Goal: Task Accomplishment & Management: Manage account settings

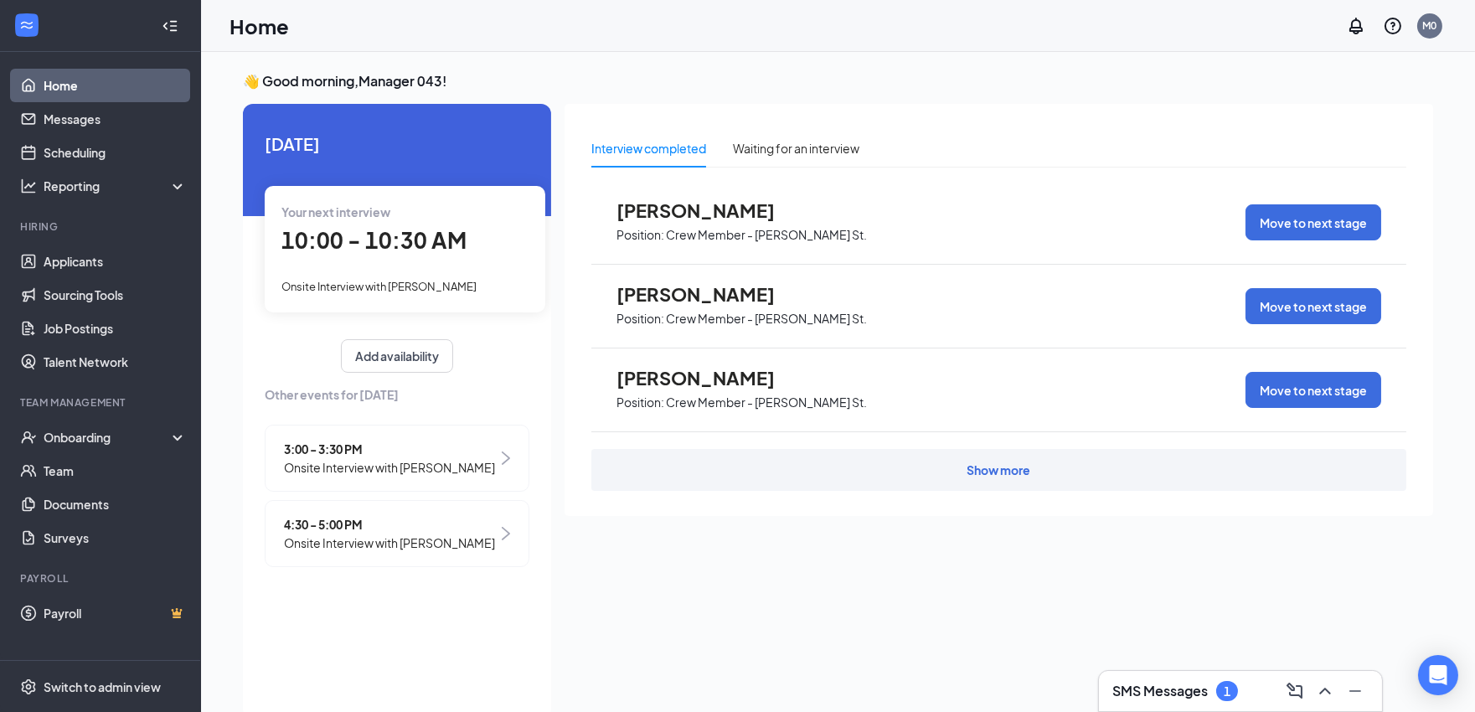
click at [1144, 693] on h3 "SMS Messages" at bounding box center [1159, 691] width 95 height 18
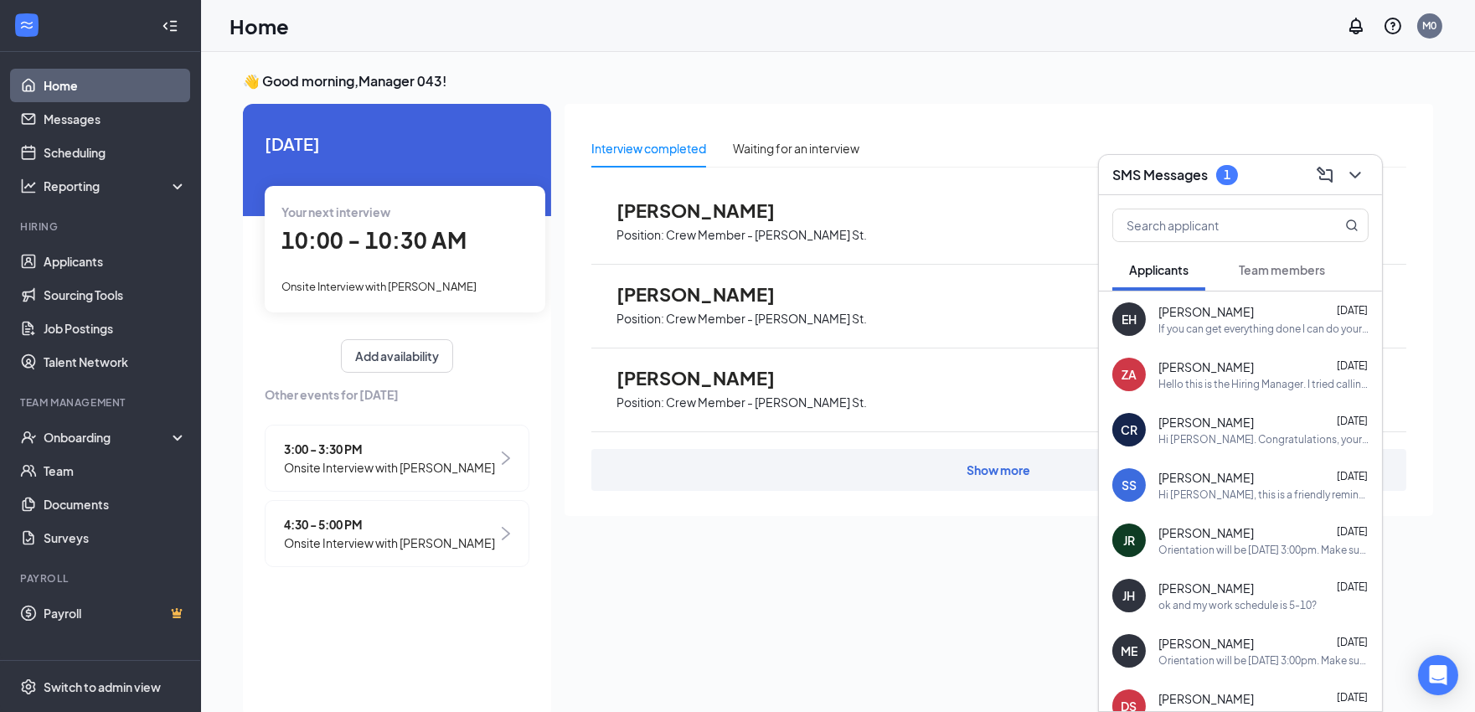
click at [1292, 277] on div "Team members" at bounding box center [1282, 269] width 86 height 17
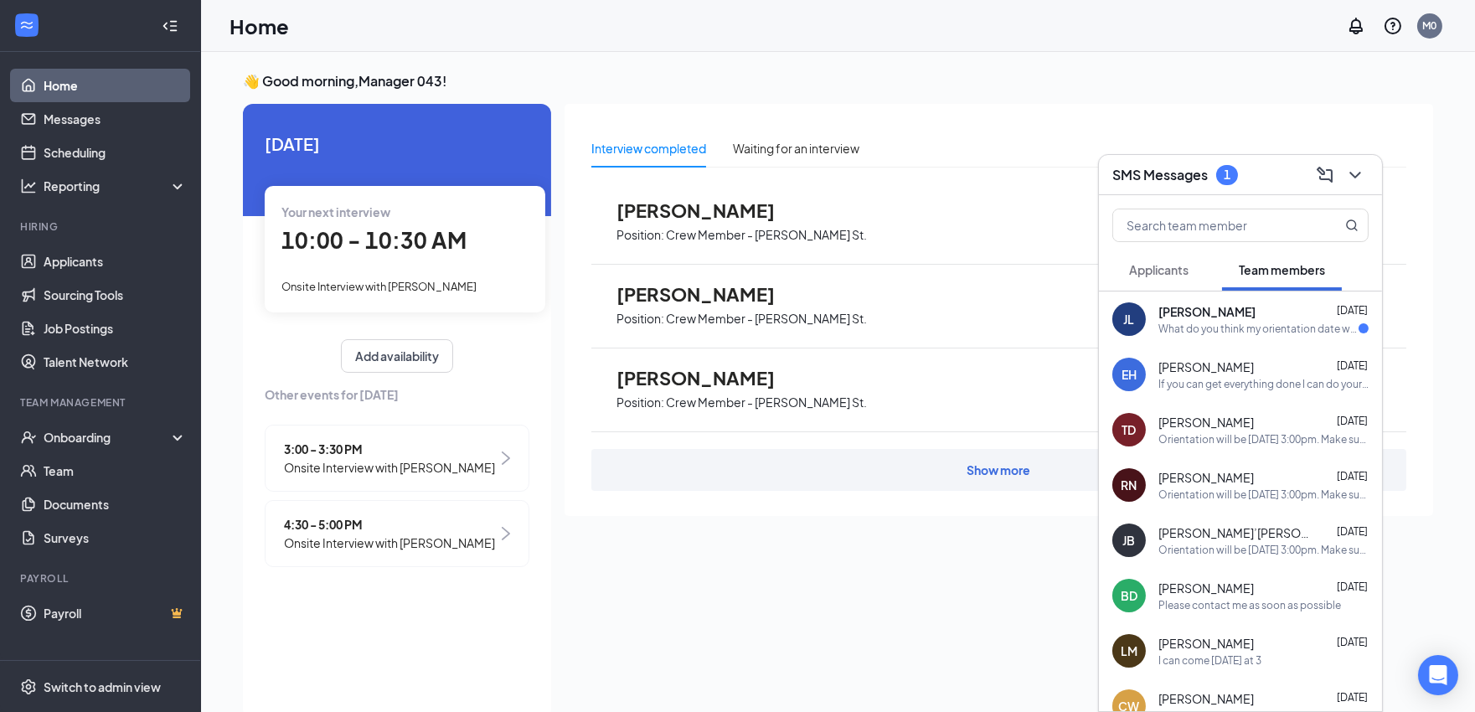
click at [1215, 322] on div "What do you think my orientation date will be?" at bounding box center [1258, 329] width 200 height 14
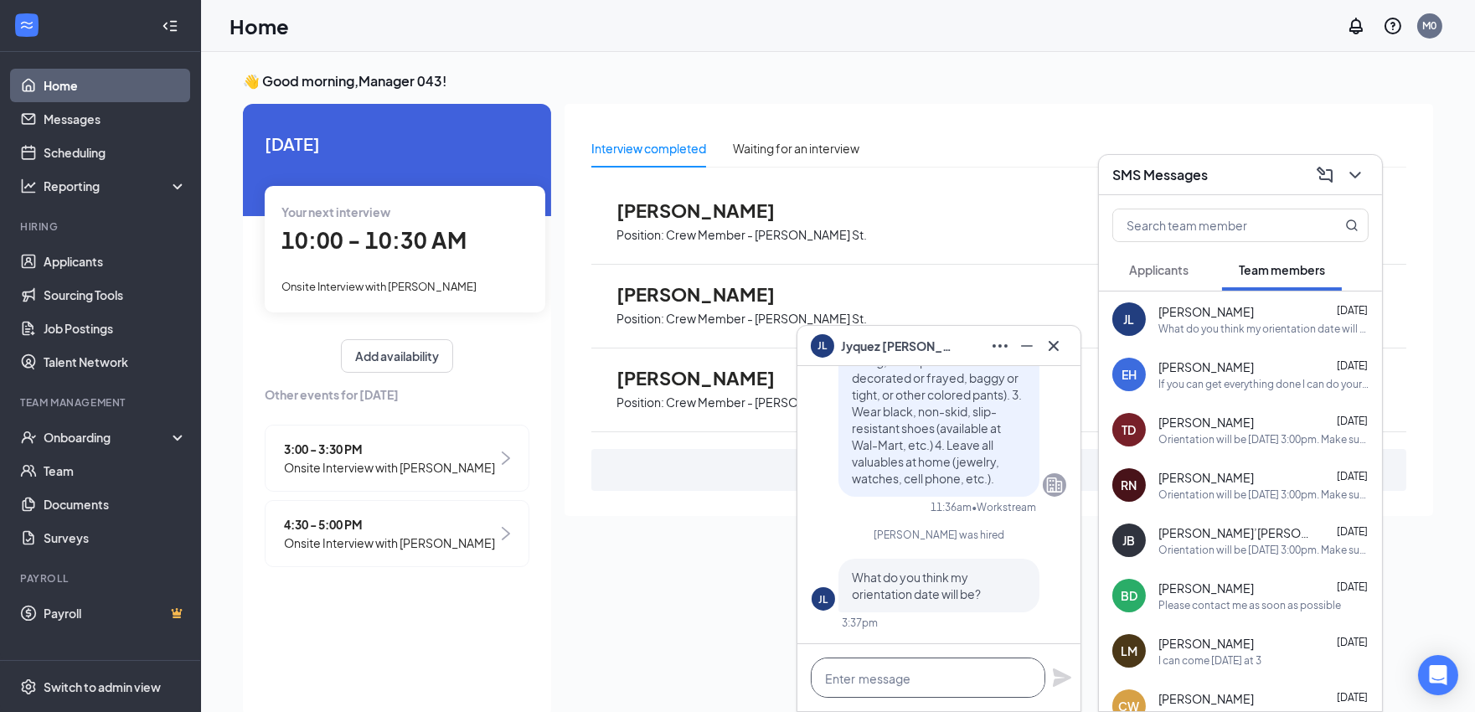
click at [924, 672] on textarea at bounding box center [928, 678] width 235 height 40
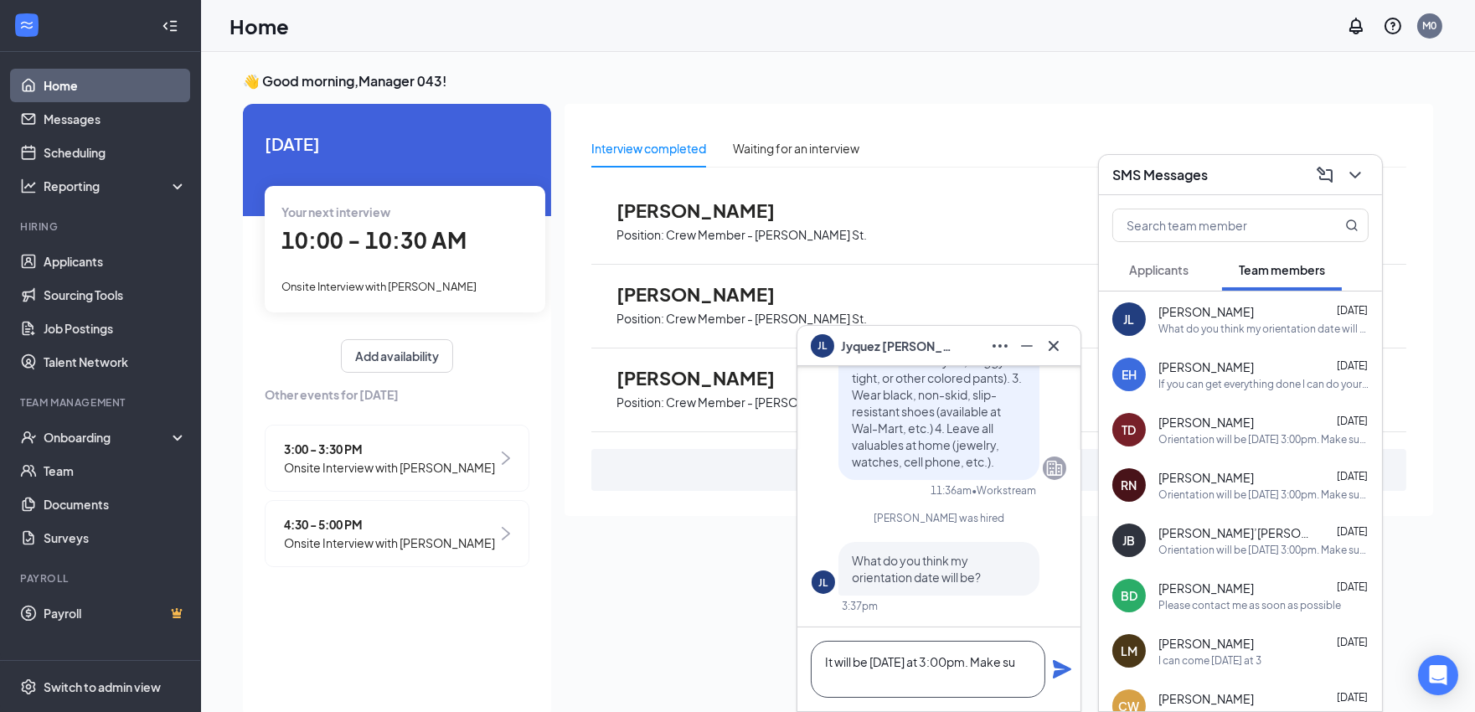
scroll to position [2, 0]
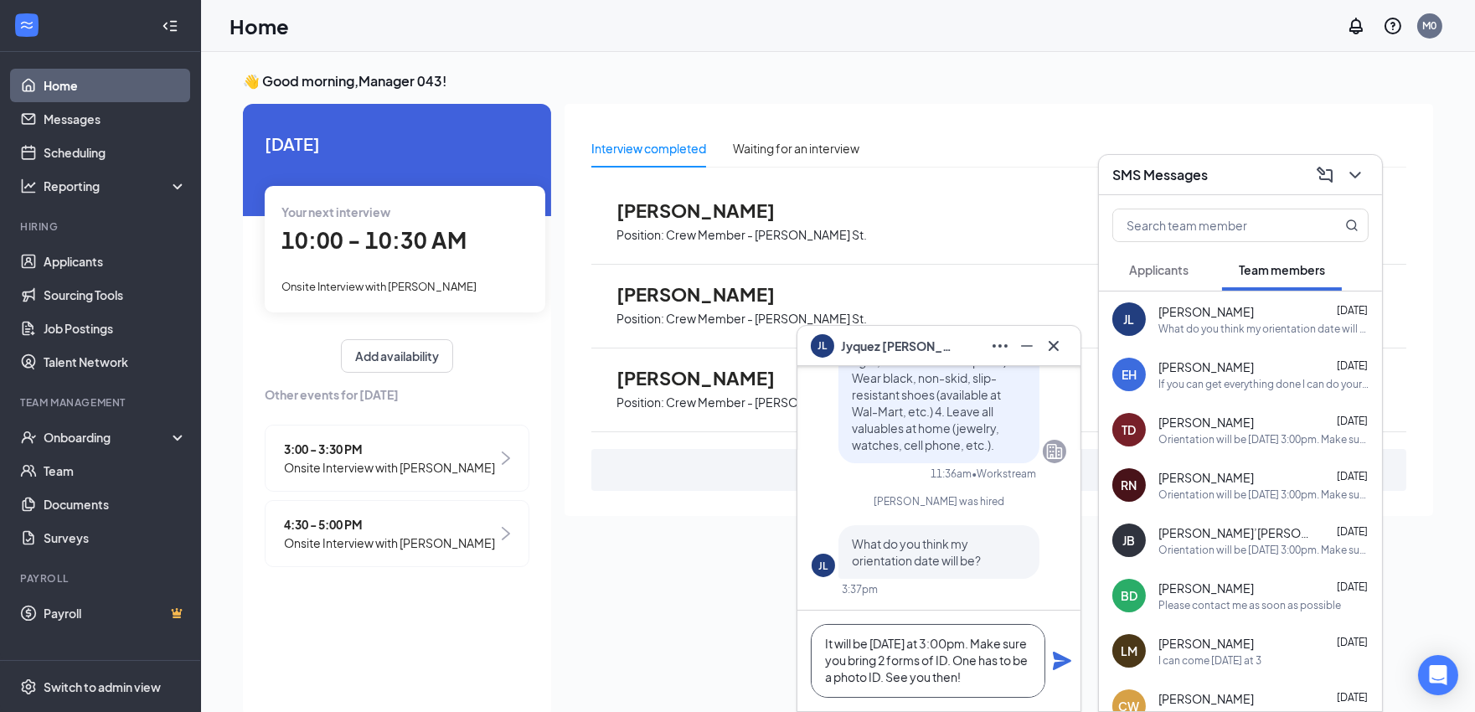
type textarea "It will be Saturday at 3:00pm. Make sure you bring 2 forms of ID. One has to be…"
click at [1065, 665] on icon "Plane" at bounding box center [1062, 661] width 20 height 20
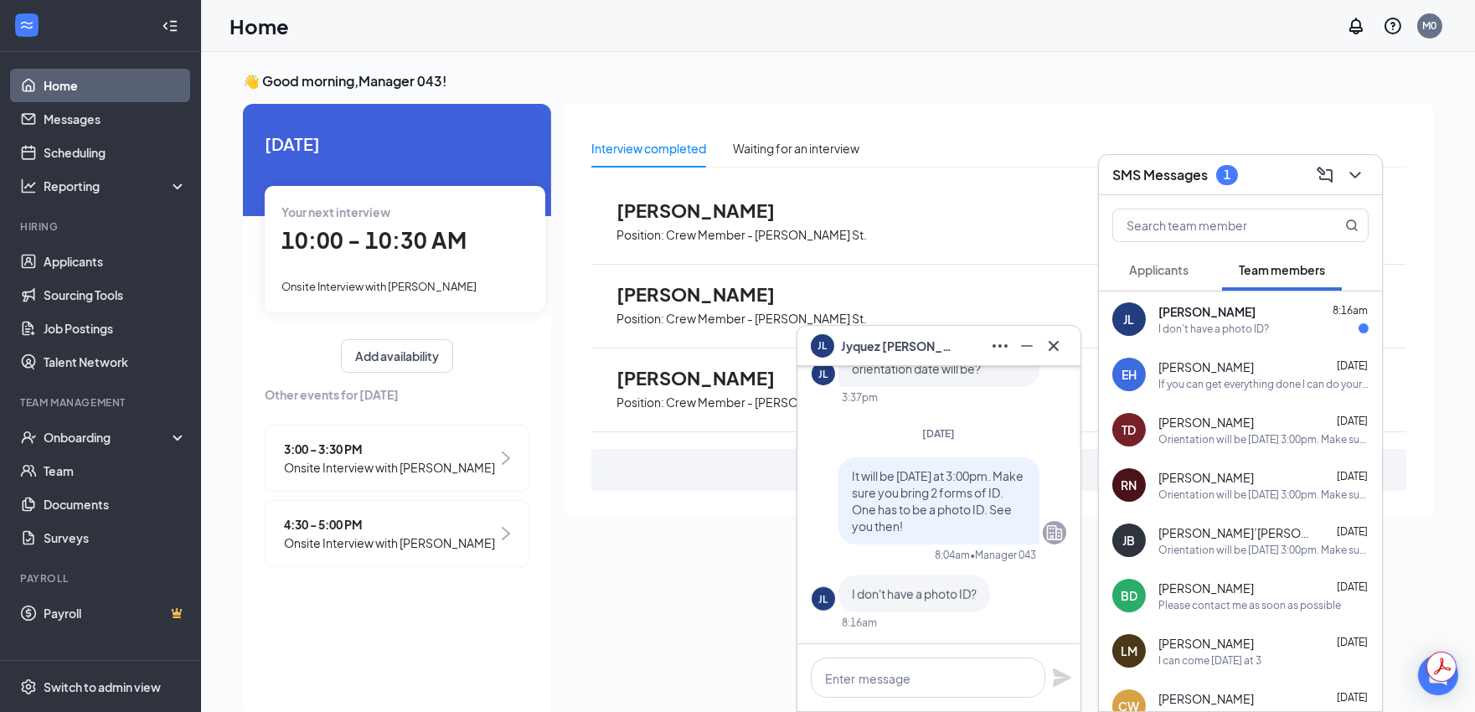
click at [1242, 331] on div "I don't have a photo ID?" at bounding box center [1213, 329] width 111 height 14
click at [864, 665] on textarea at bounding box center [928, 678] width 235 height 40
type textarea "Do you have a school ID?"
click at [993, 676] on textarea "Do you have a school ID?" at bounding box center [928, 678] width 235 height 40
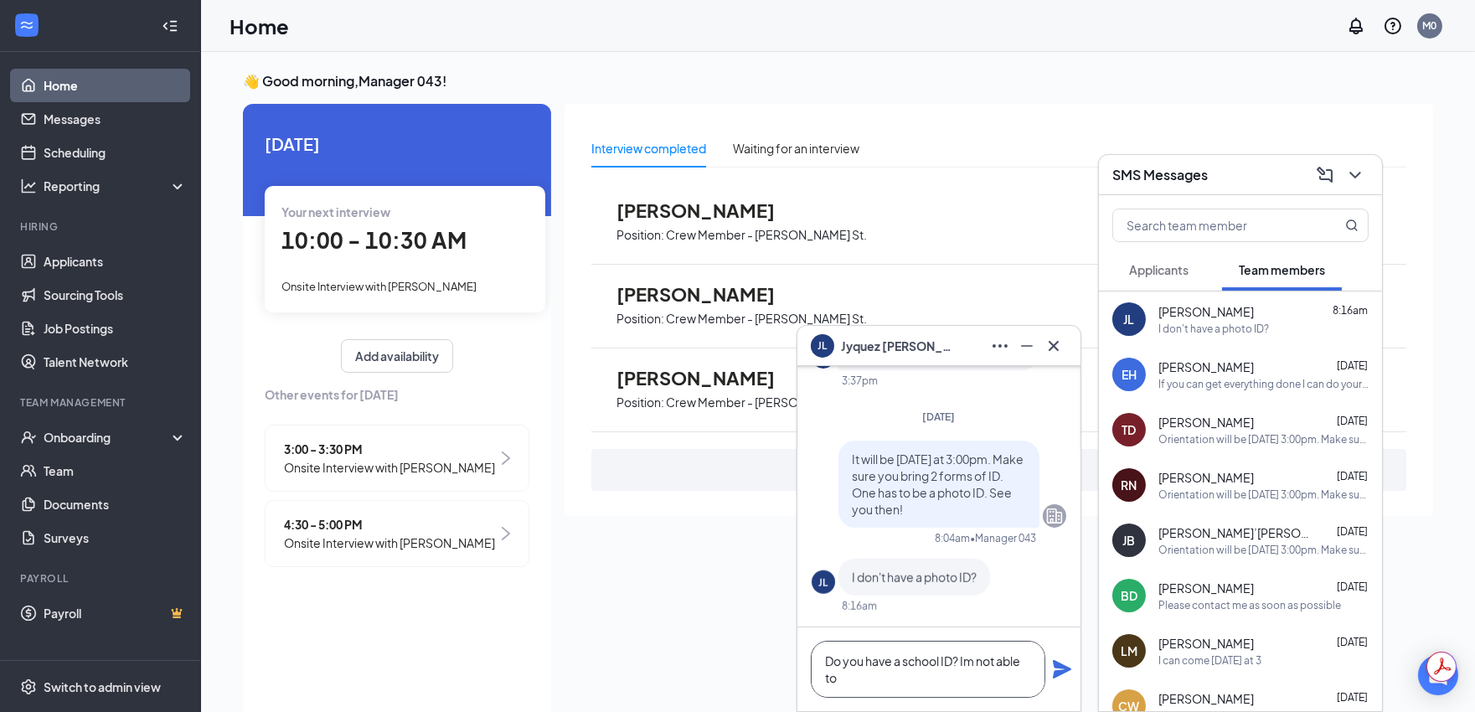
scroll to position [2, 0]
type textarea "Do you have a school ID? Im not able to fully hire you without one"
click at [1055, 672] on icon "Plane" at bounding box center [1062, 669] width 18 height 18
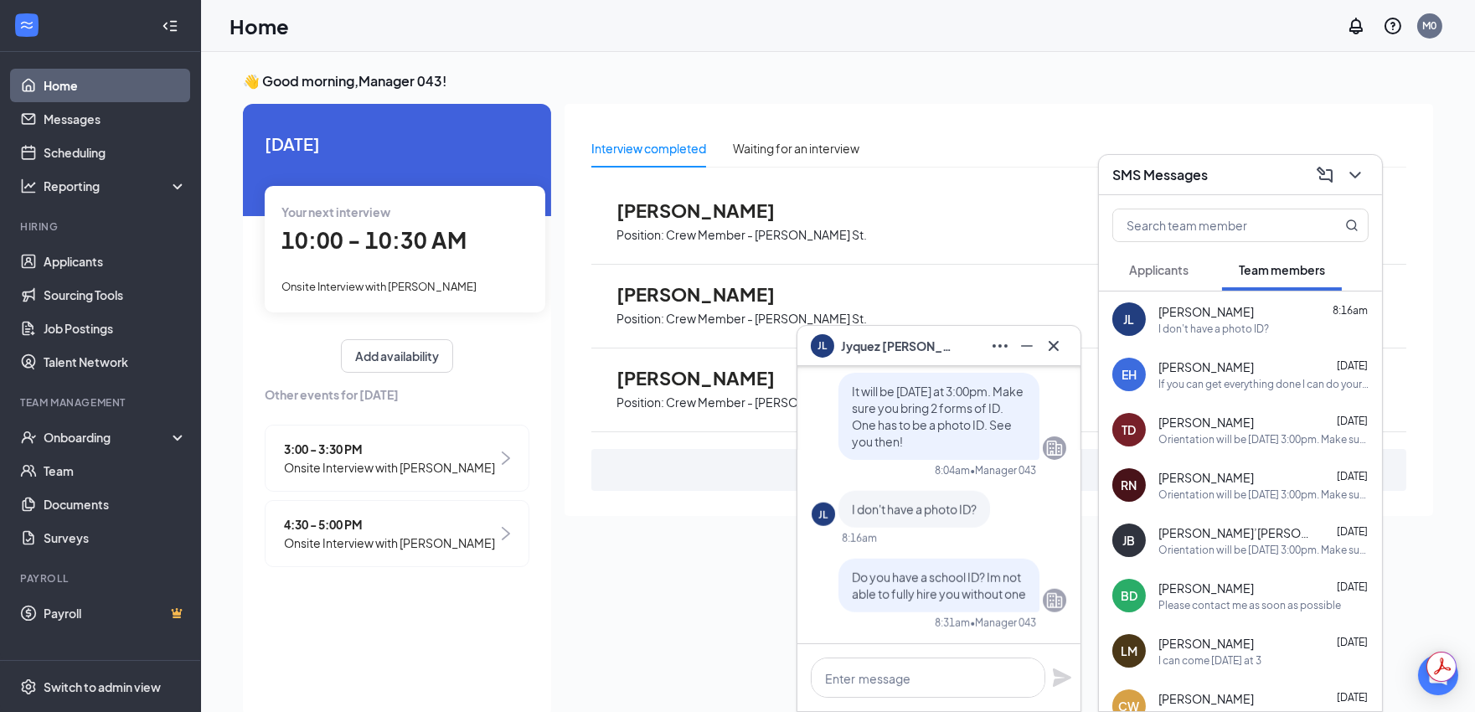
click at [1060, 352] on icon "Cross" at bounding box center [1054, 346] width 20 height 20
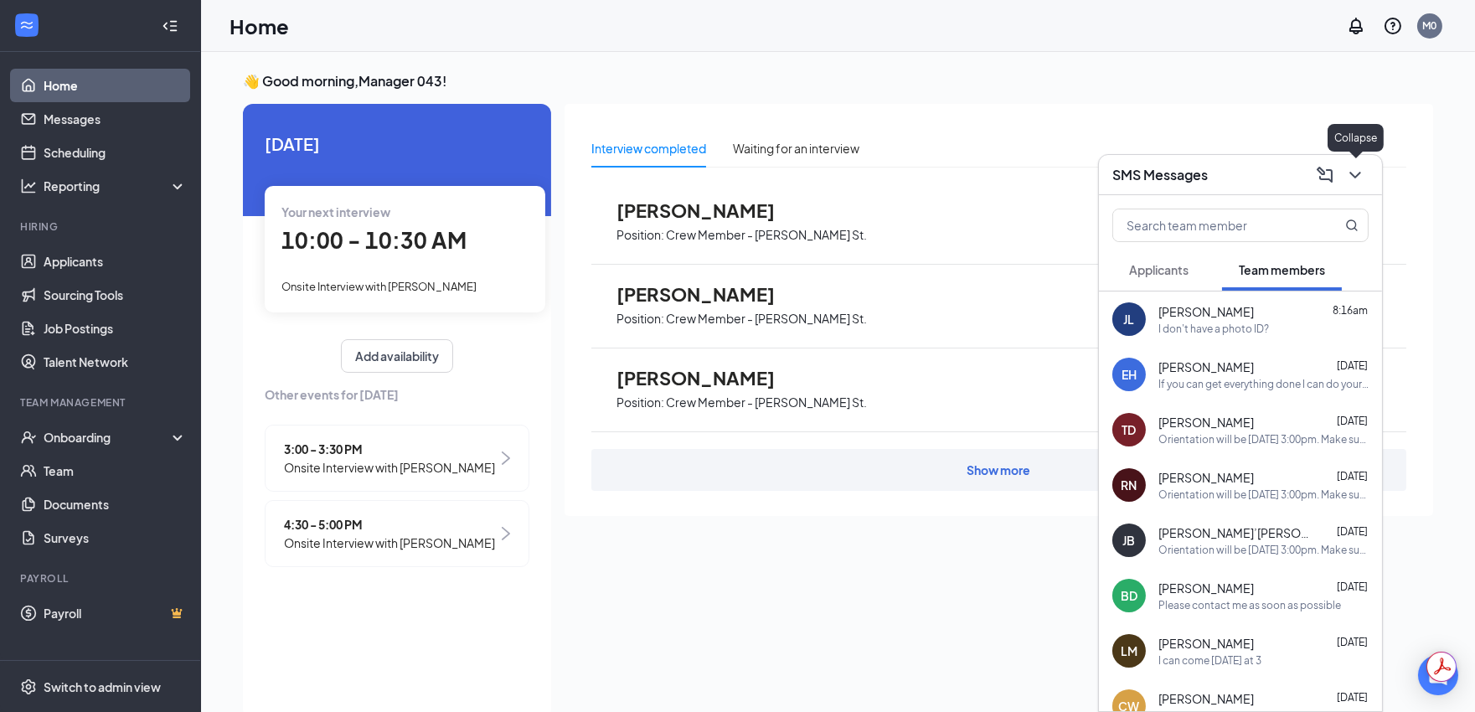
click at [1360, 178] on icon "ChevronDown" at bounding box center [1355, 175] width 20 height 20
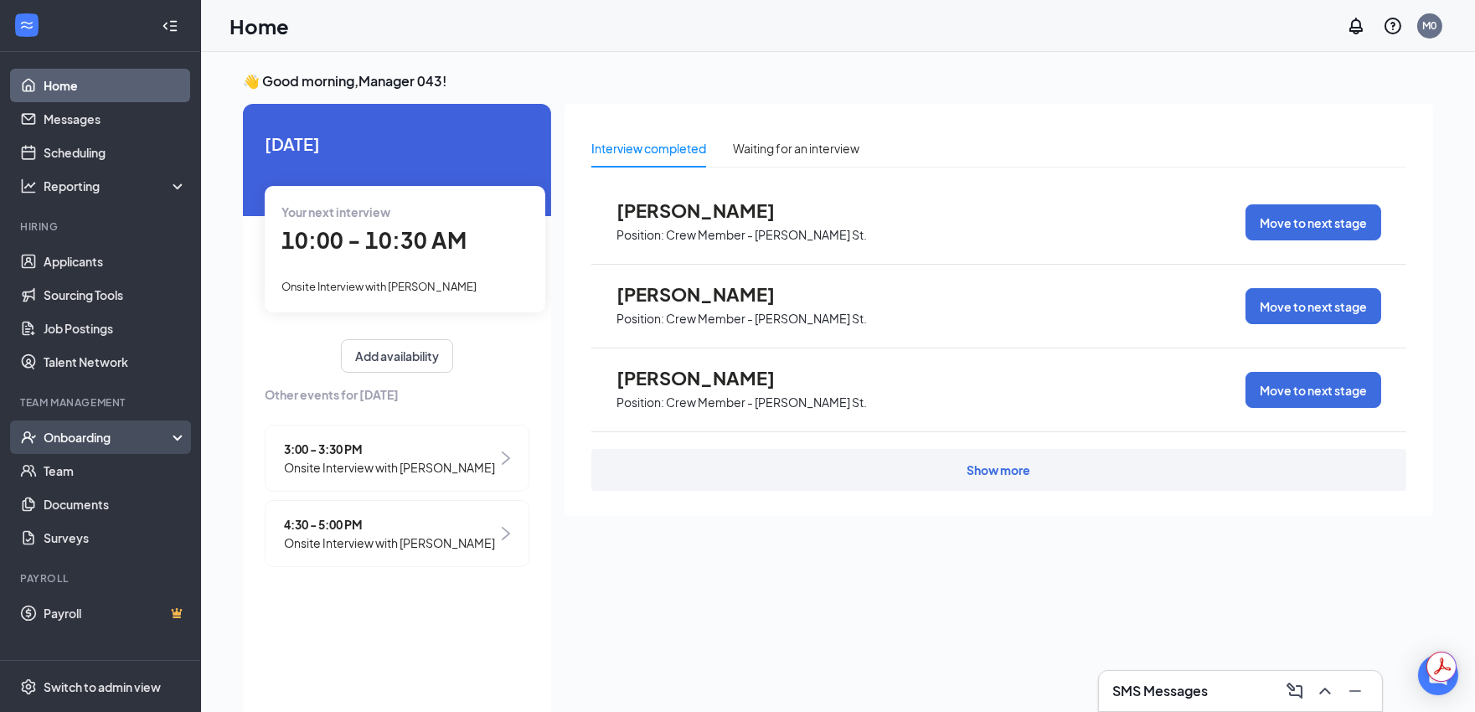
click at [80, 437] on div "Onboarding" at bounding box center [108, 437] width 129 height 17
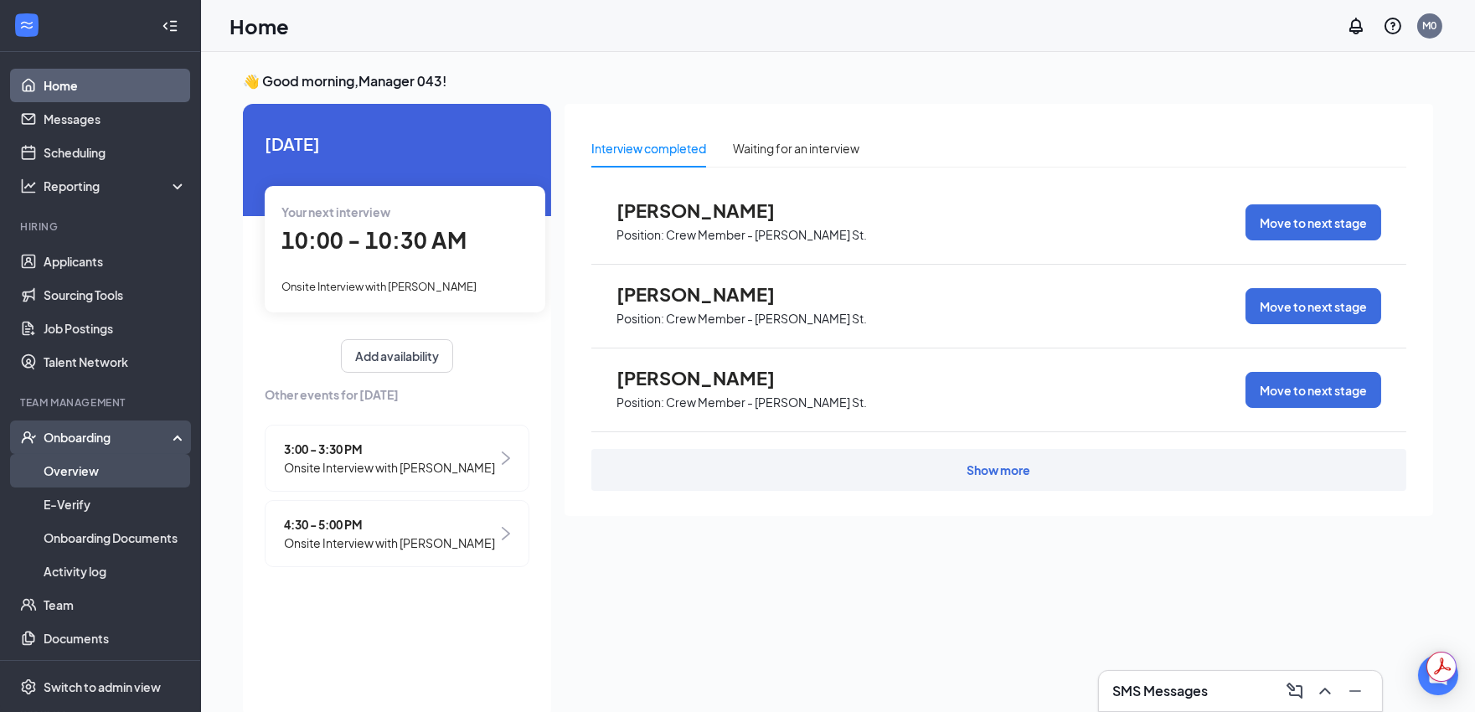
click at [87, 466] on link "Overview" at bounding box center [115, 471] width 143 height 34
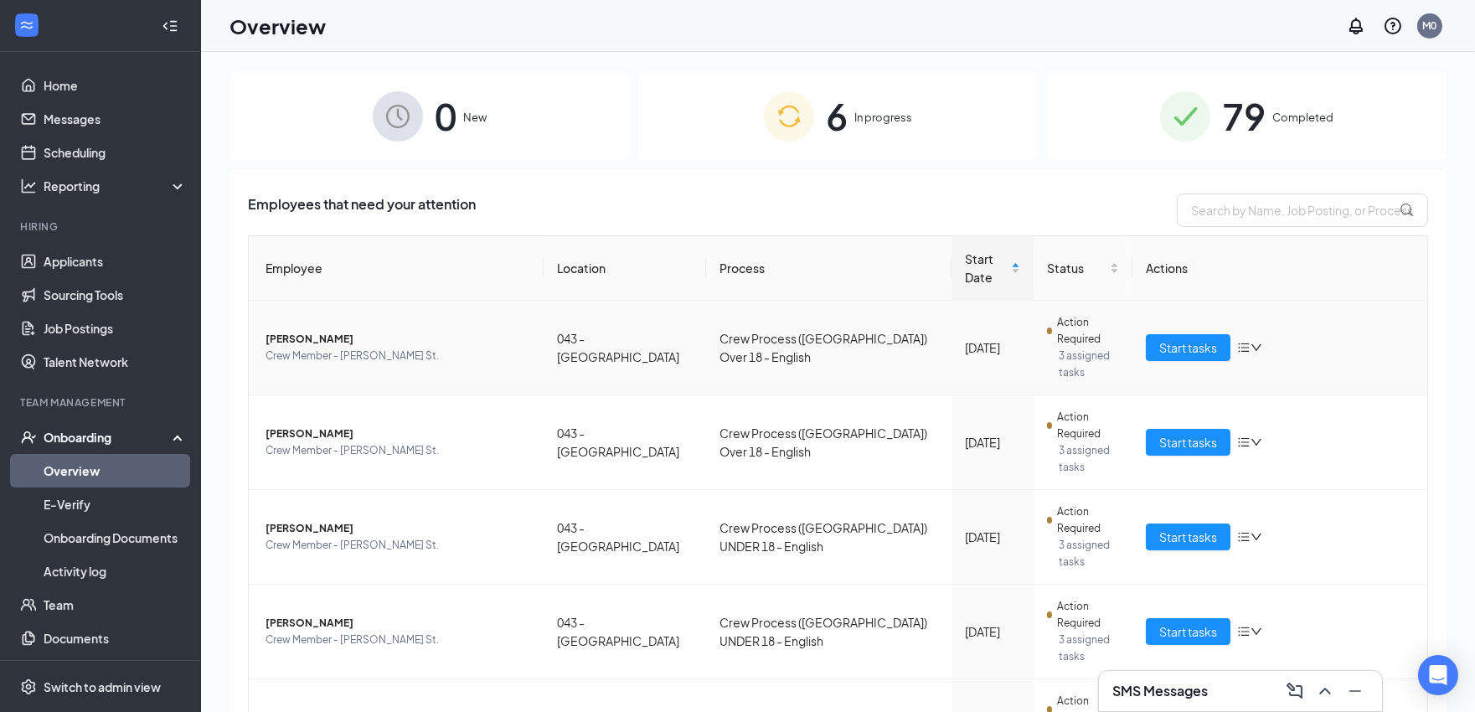
click at [286, 331] on span "Tishesiae Davis" at bounding box center [398, 339] width 265 height 17
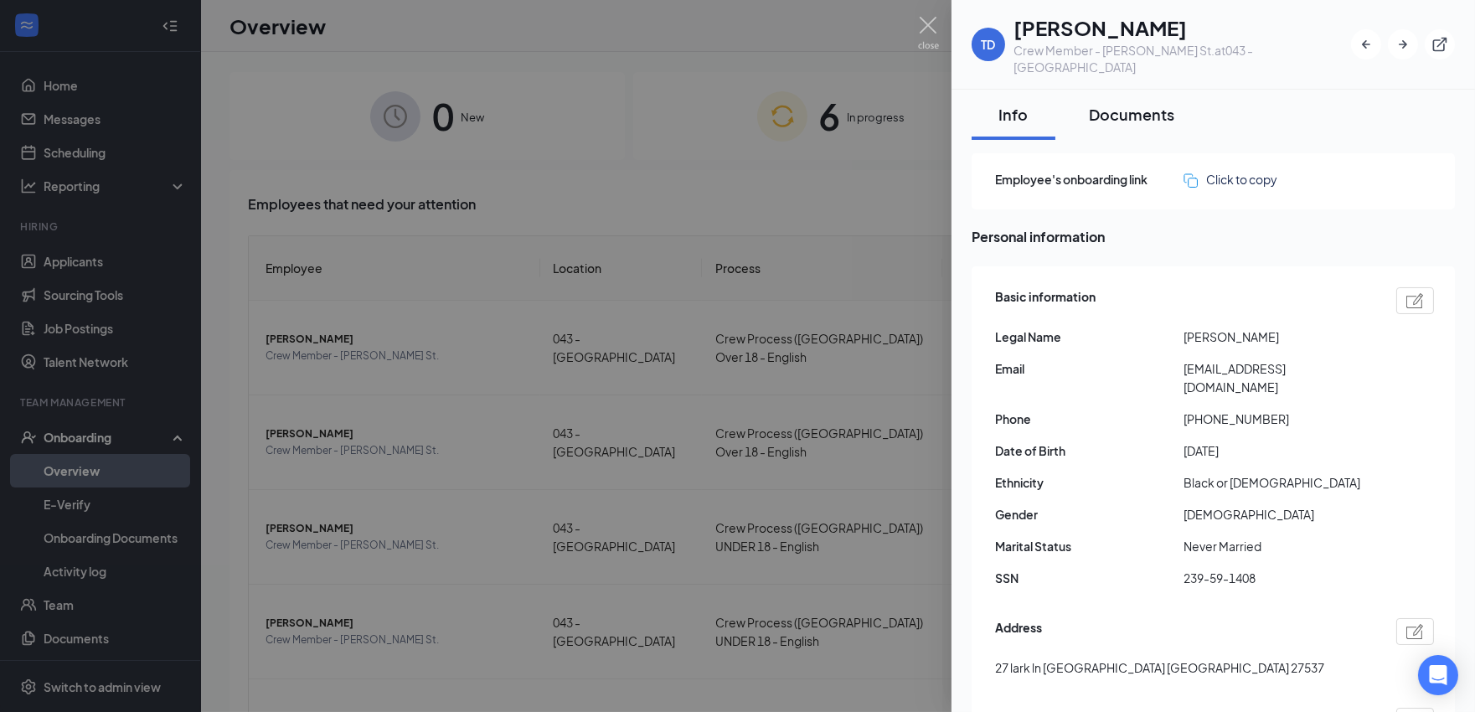
click at [1146, 104] on div "Documents" at bounding box center [1131, 114] width 85 height 21
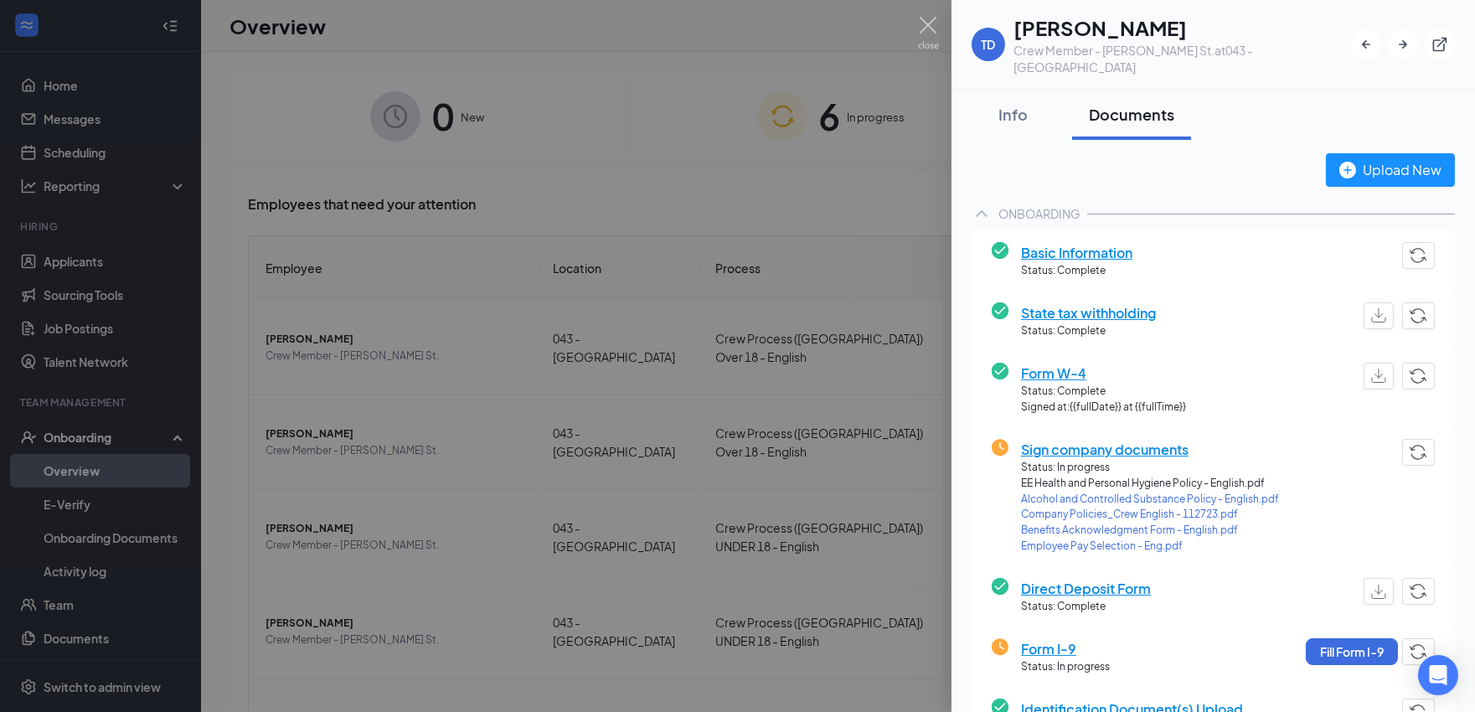
click at [1125, 439] on span "Sign company documents" at bounding box center [1150, 449] width 258 height 21
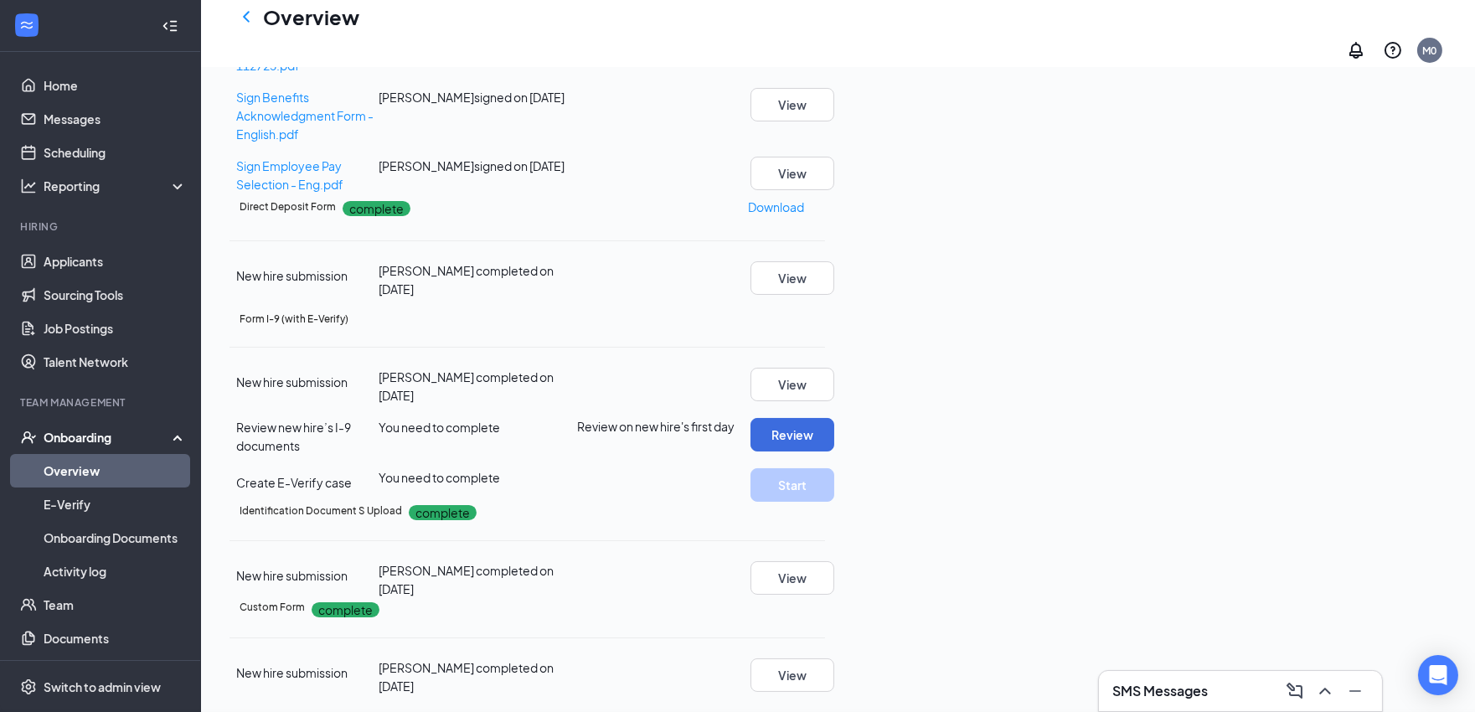
scroll to position [536, 0]
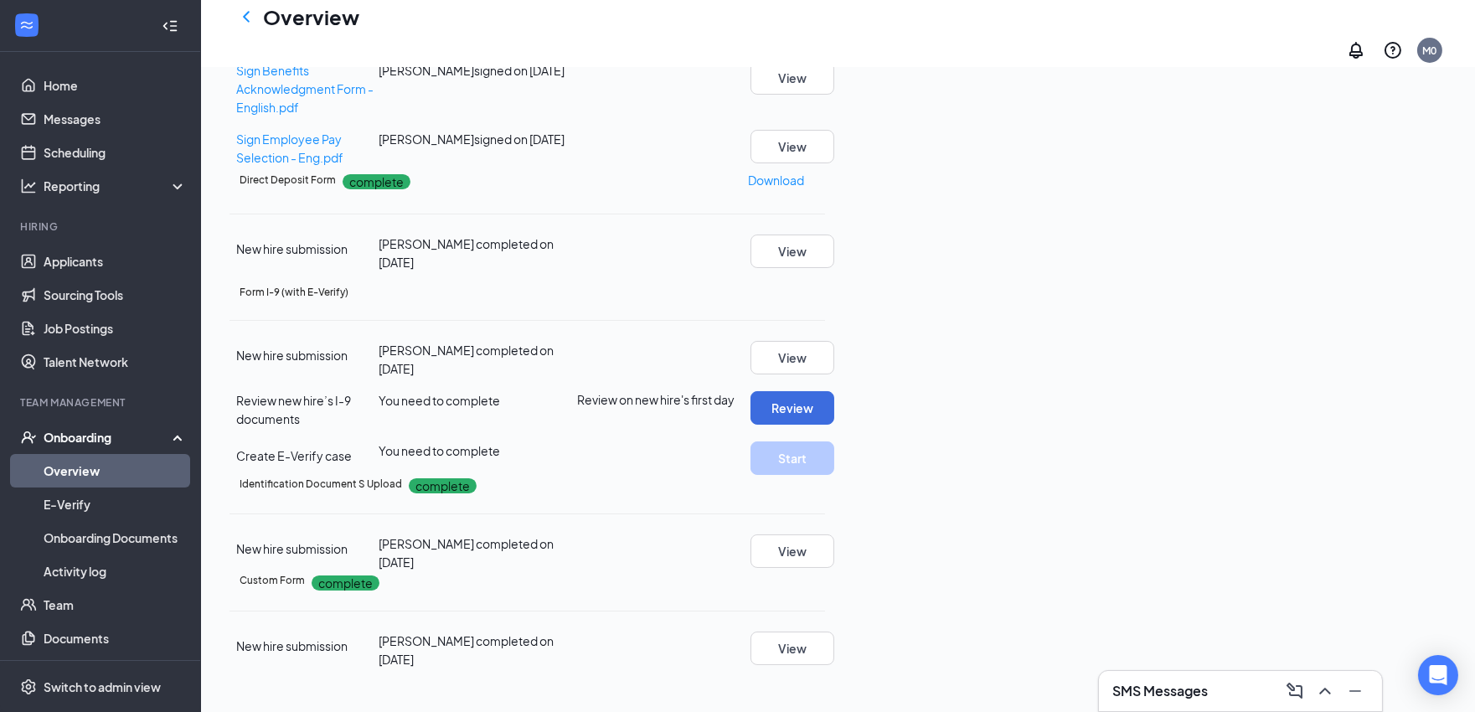
click at [85, 467] on link "Overview" at bounding box center [115, 471] width 143 height 34
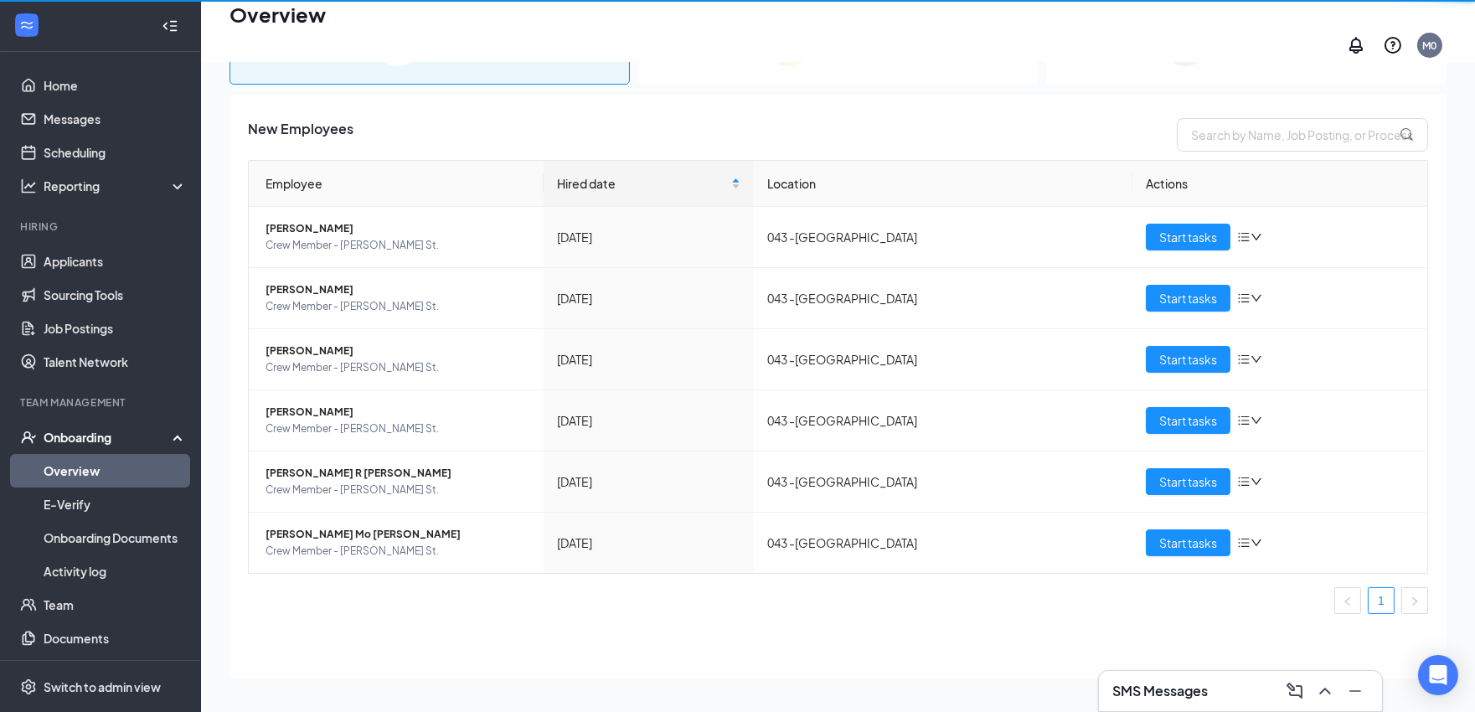
scroll to position [75, 0]
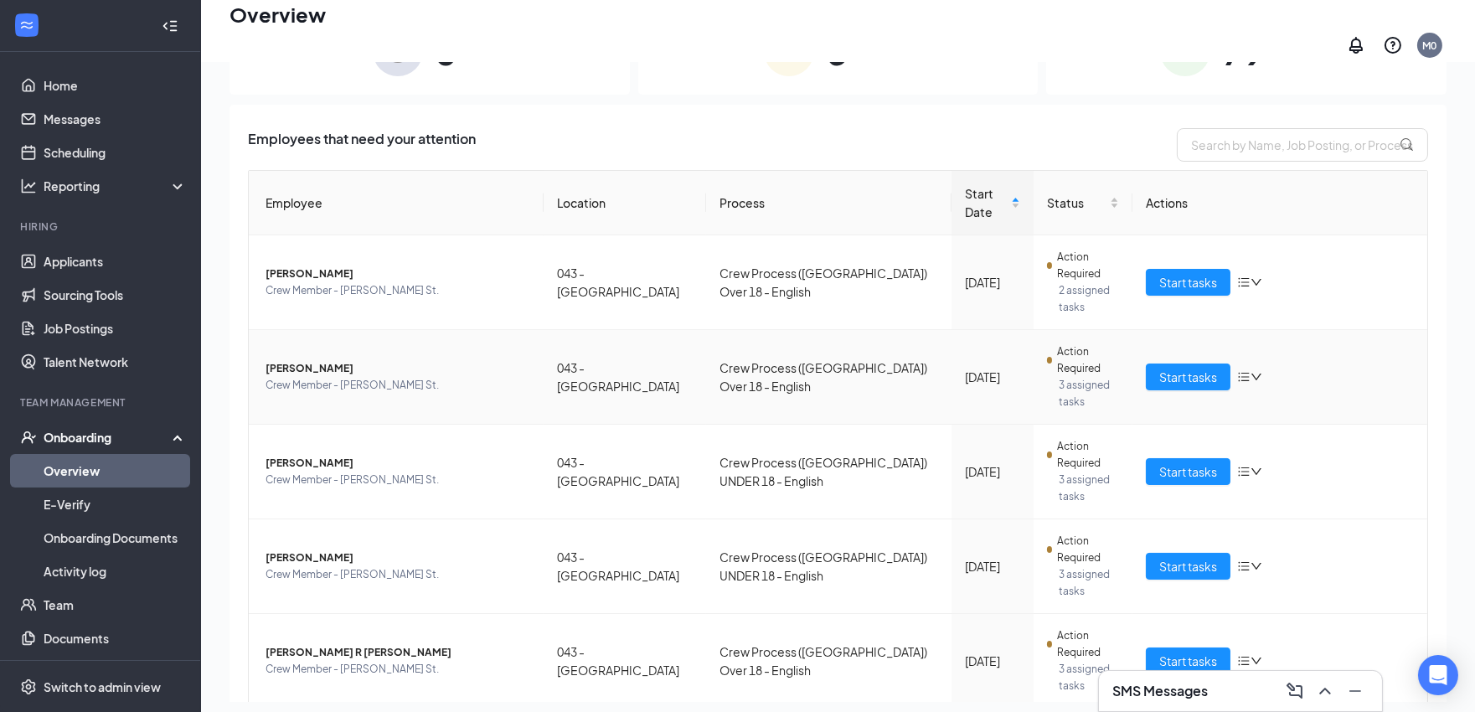
click at [343, 360] on span "Raynia A Newman" at bounding box center [398, 368] width 265 height 17
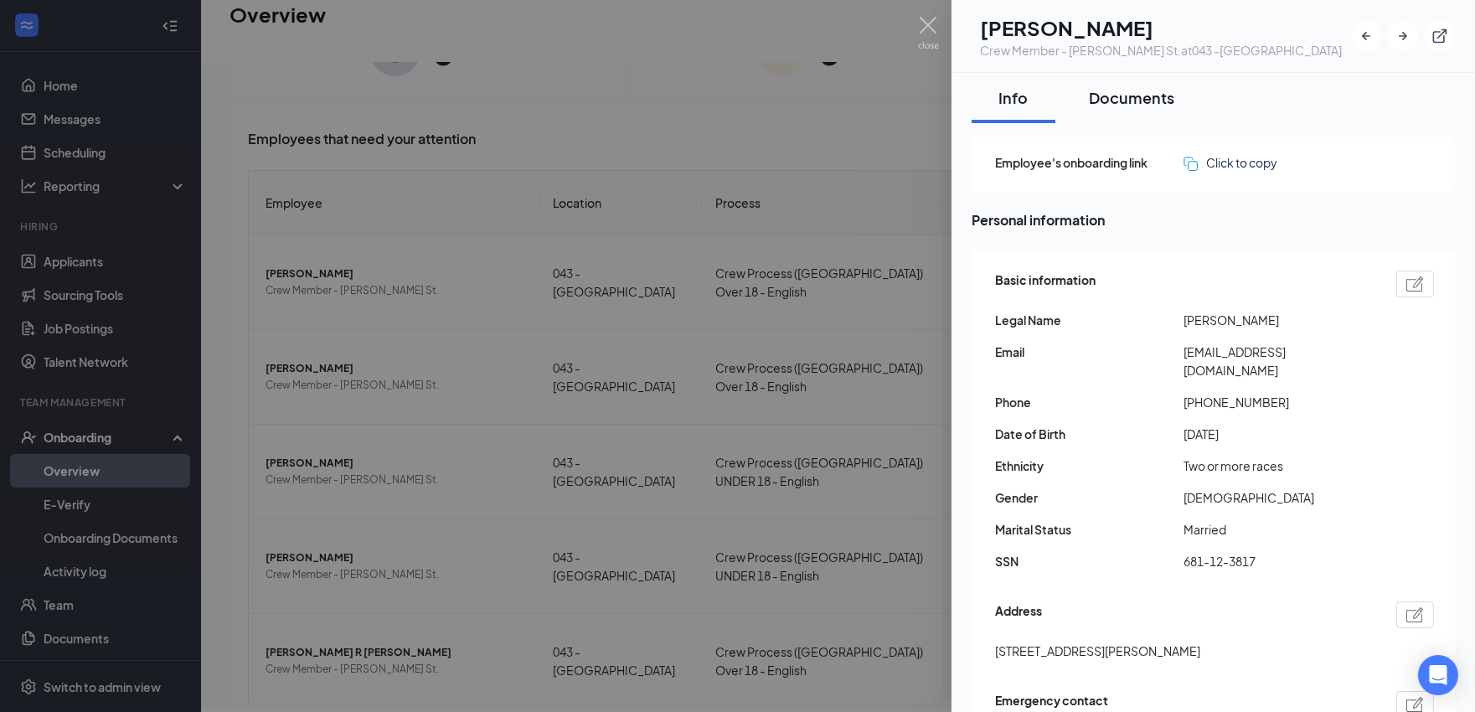
click at [1132, 116] on button "Documents" at bounding box center [1131, 98] width 119 height 50
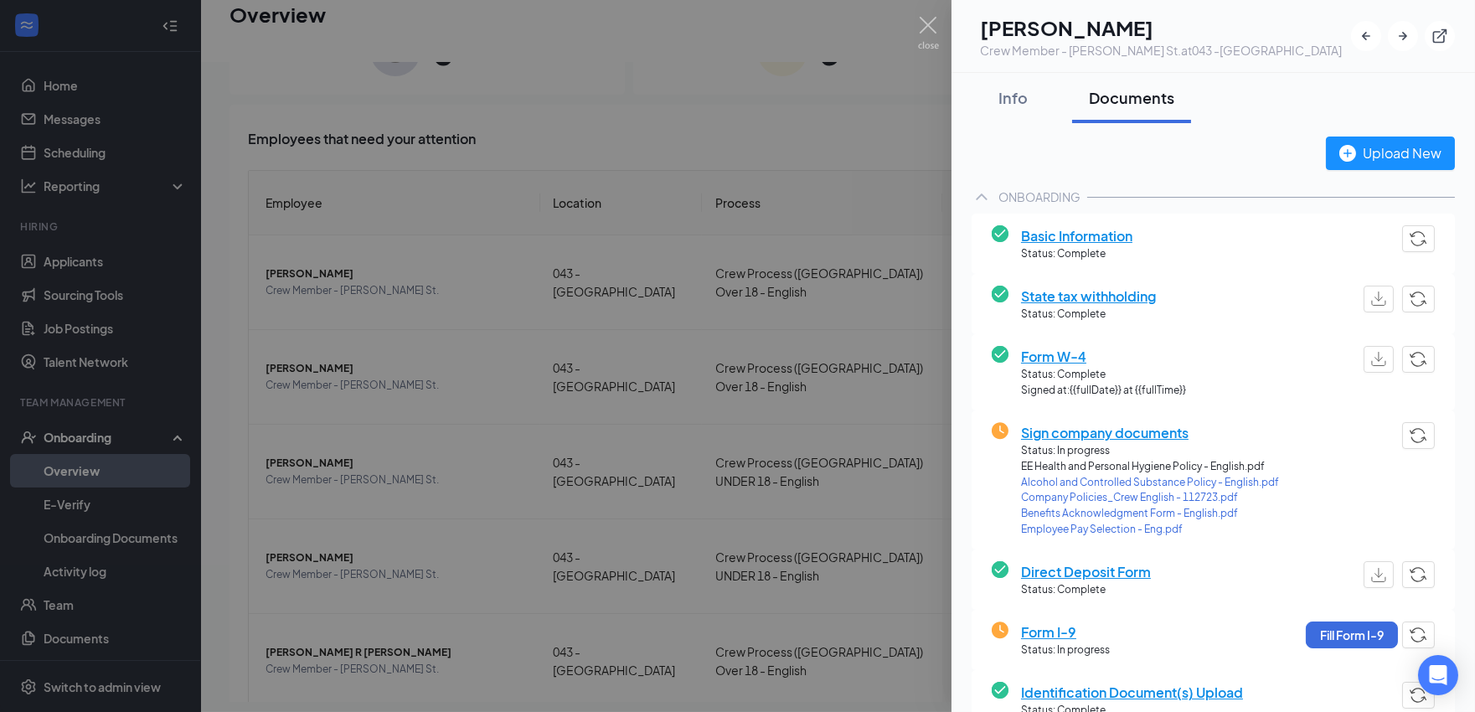
click at [1067, 426] on span "Sign company documents" at bounding box center [1150, 432] width 258 height 21
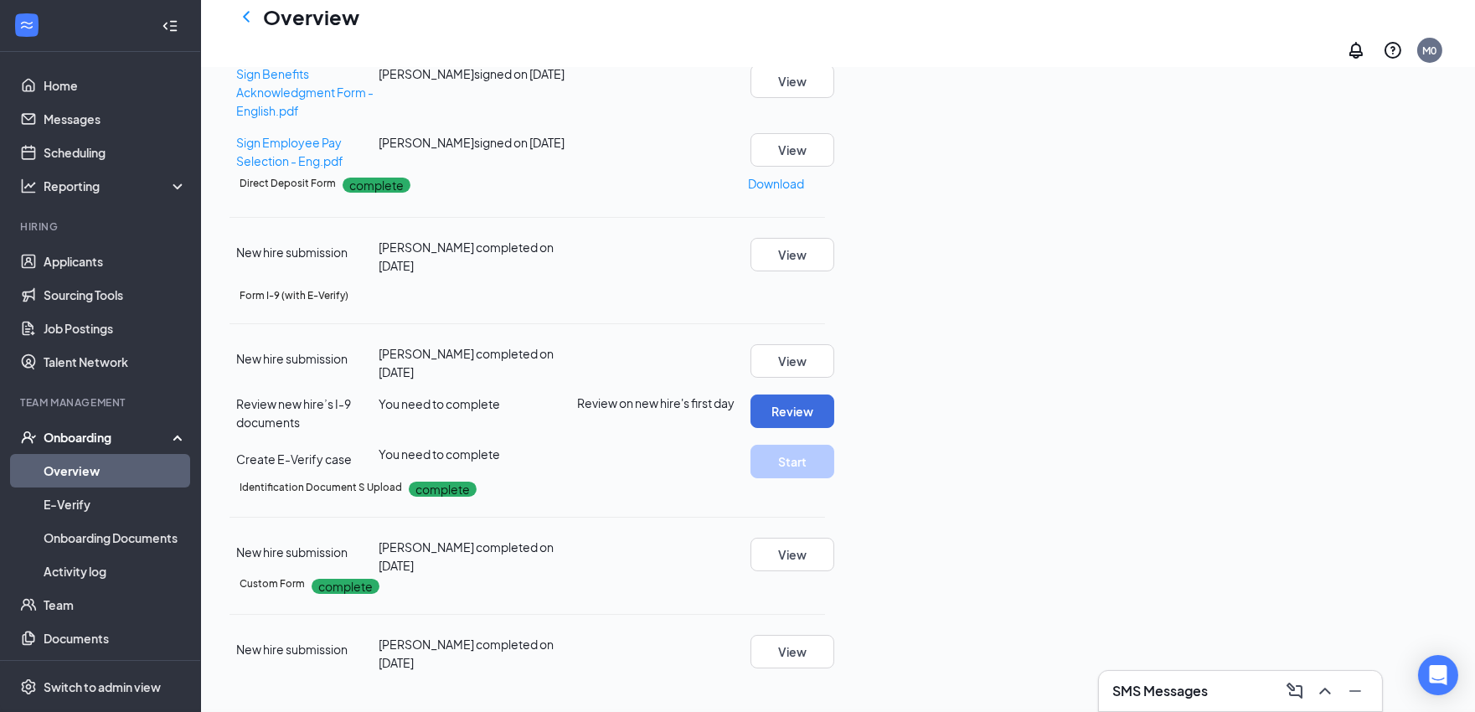
scroll to position [536, 0]
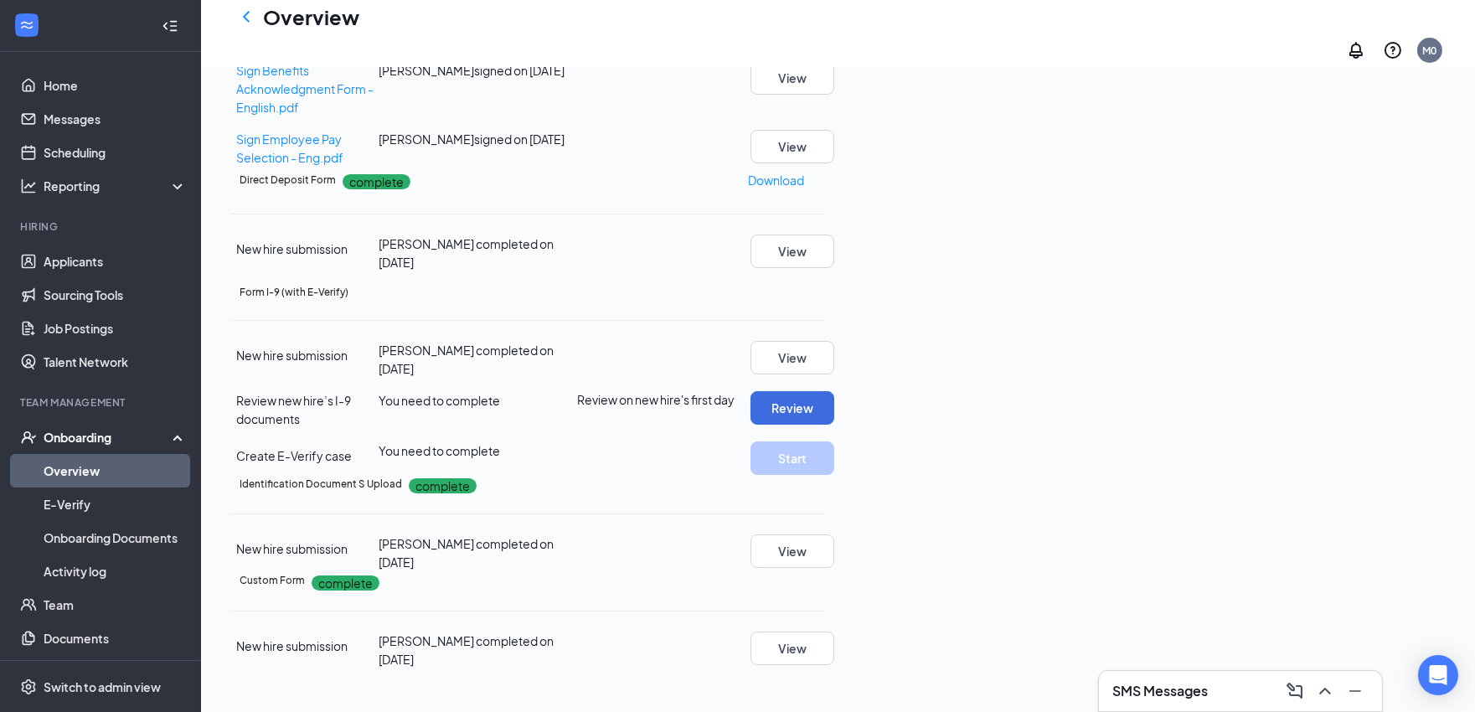
click at [75, 477] on link "Overview" at bounding box center [115, 471] width 143 height 34
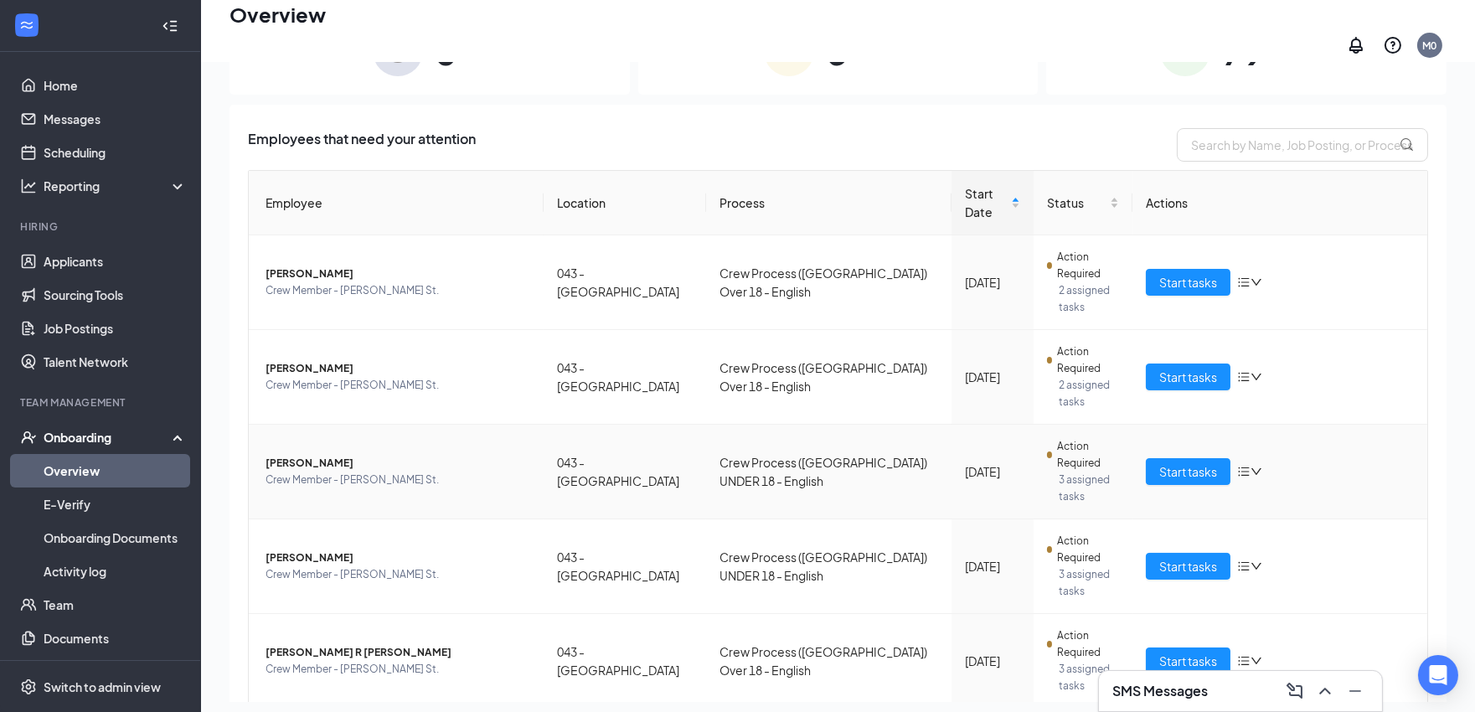
click at [319, 455] on span "Ezekiel S Hart" at bounding box center [398, 463] width 265 height 17
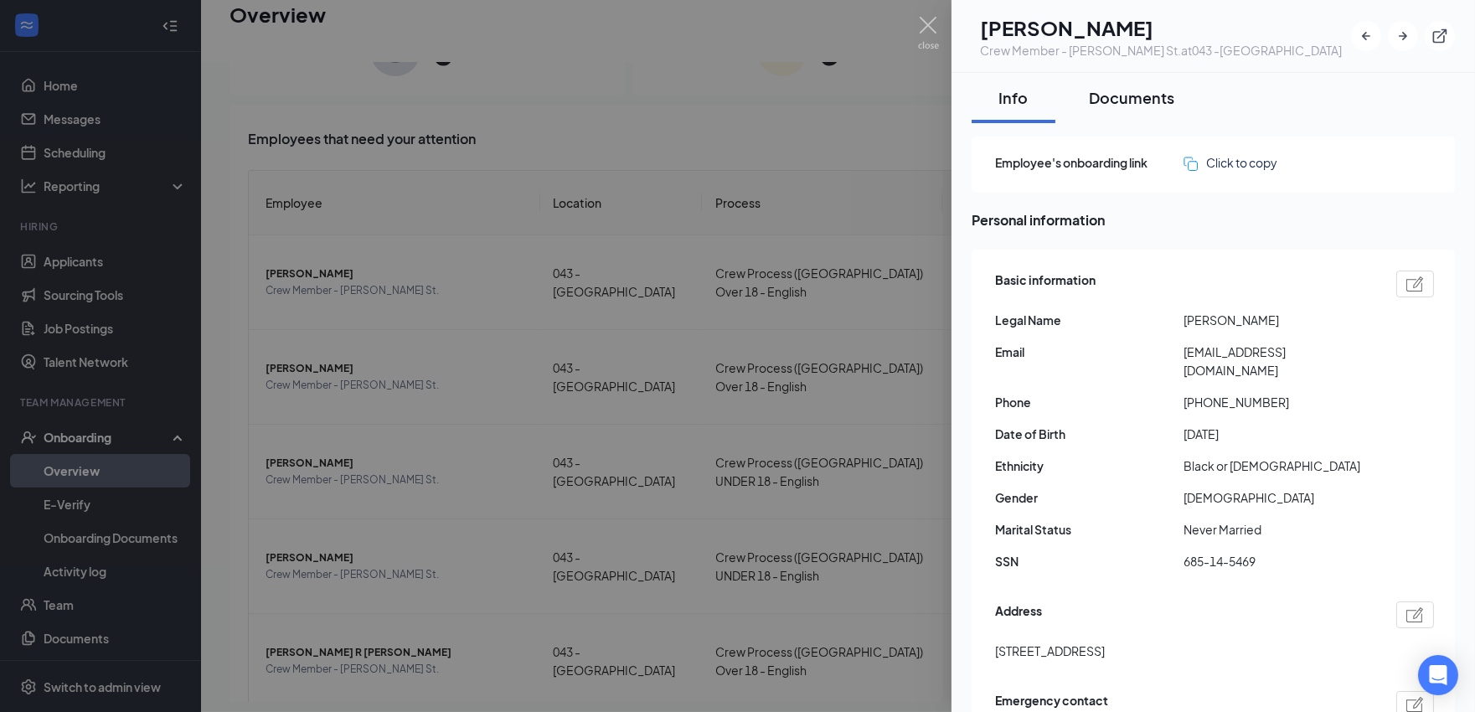
click at [1126, 95] on div "Documents" at bounding box center [1131, 97] width 85 height 21
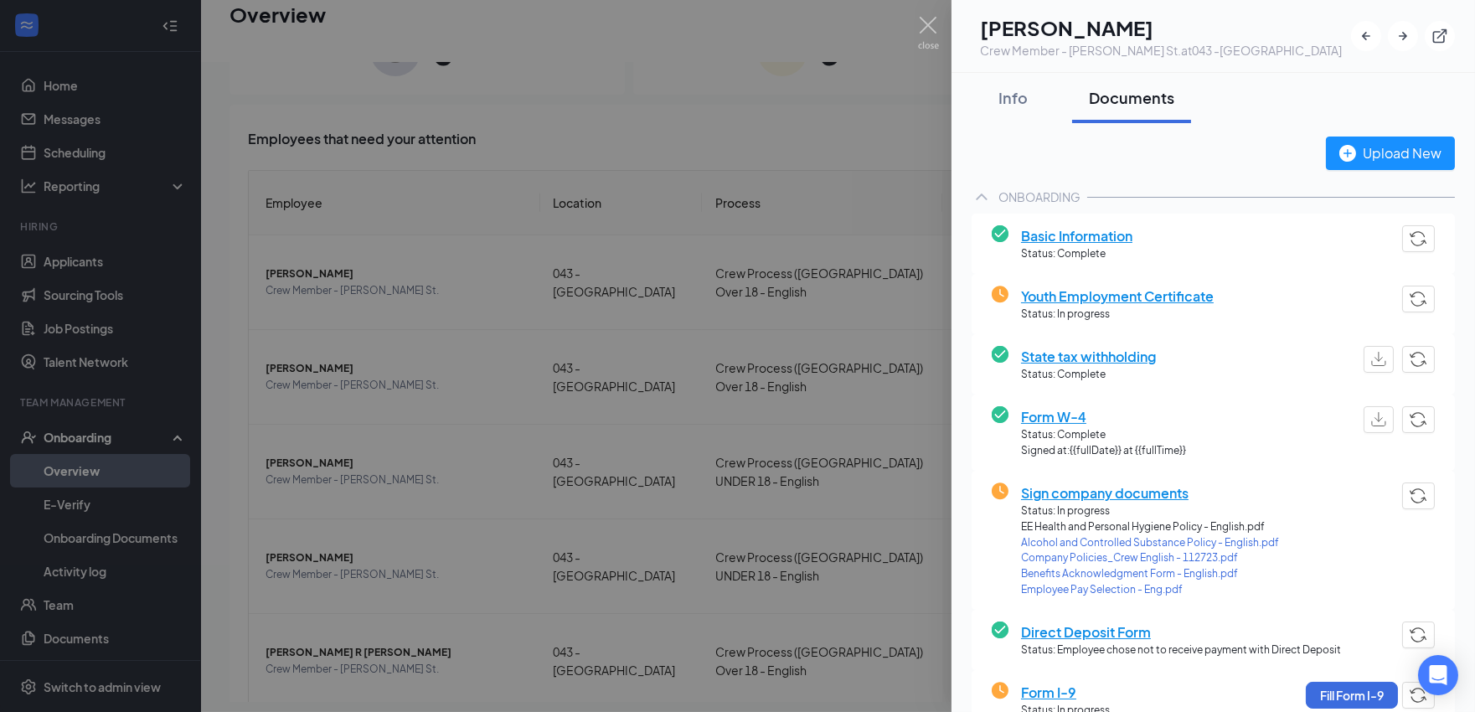
click at [1091, 497] on span "Sign company documents" at bounding box center [1150, 492] width 258 height 21
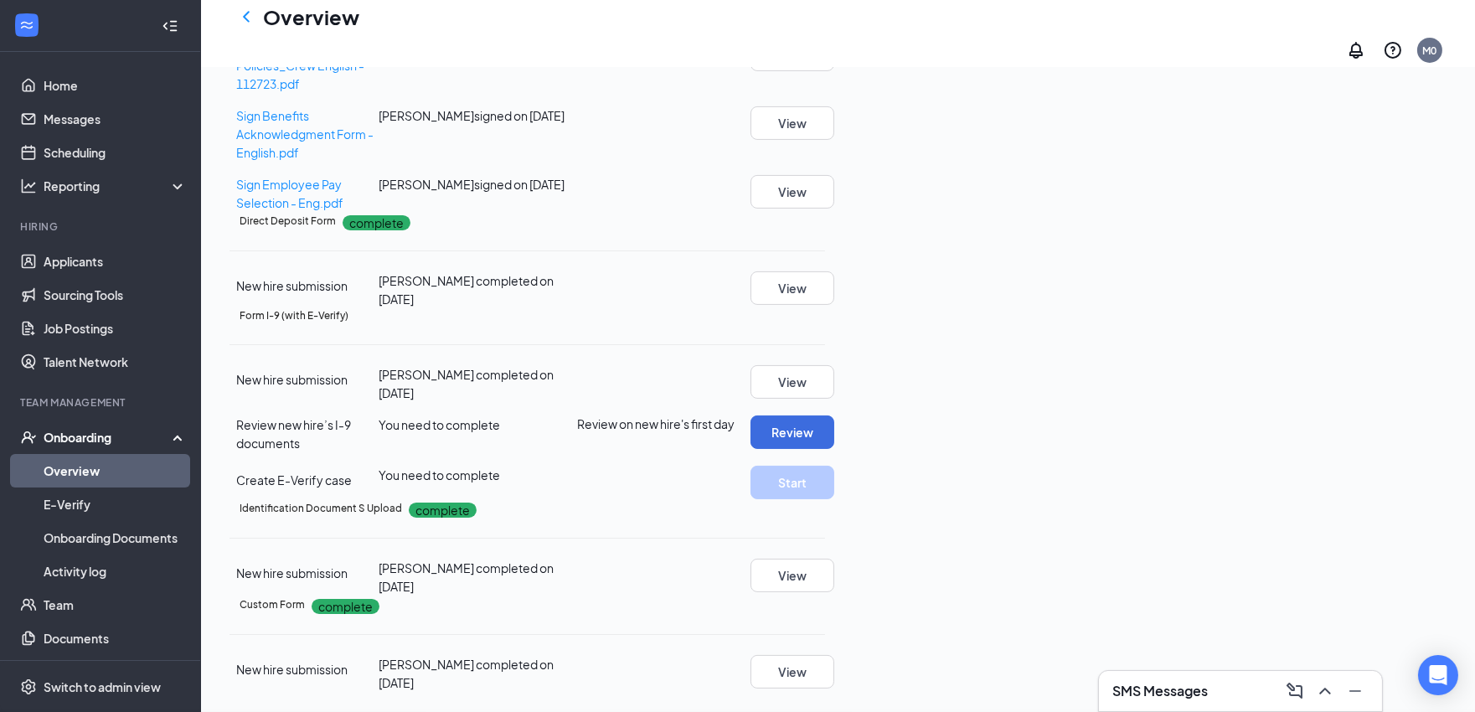
scroll to position [885, 0]
click at [73, 470] on link "Overview" at bounding box center [115, 471] width 143 height 34
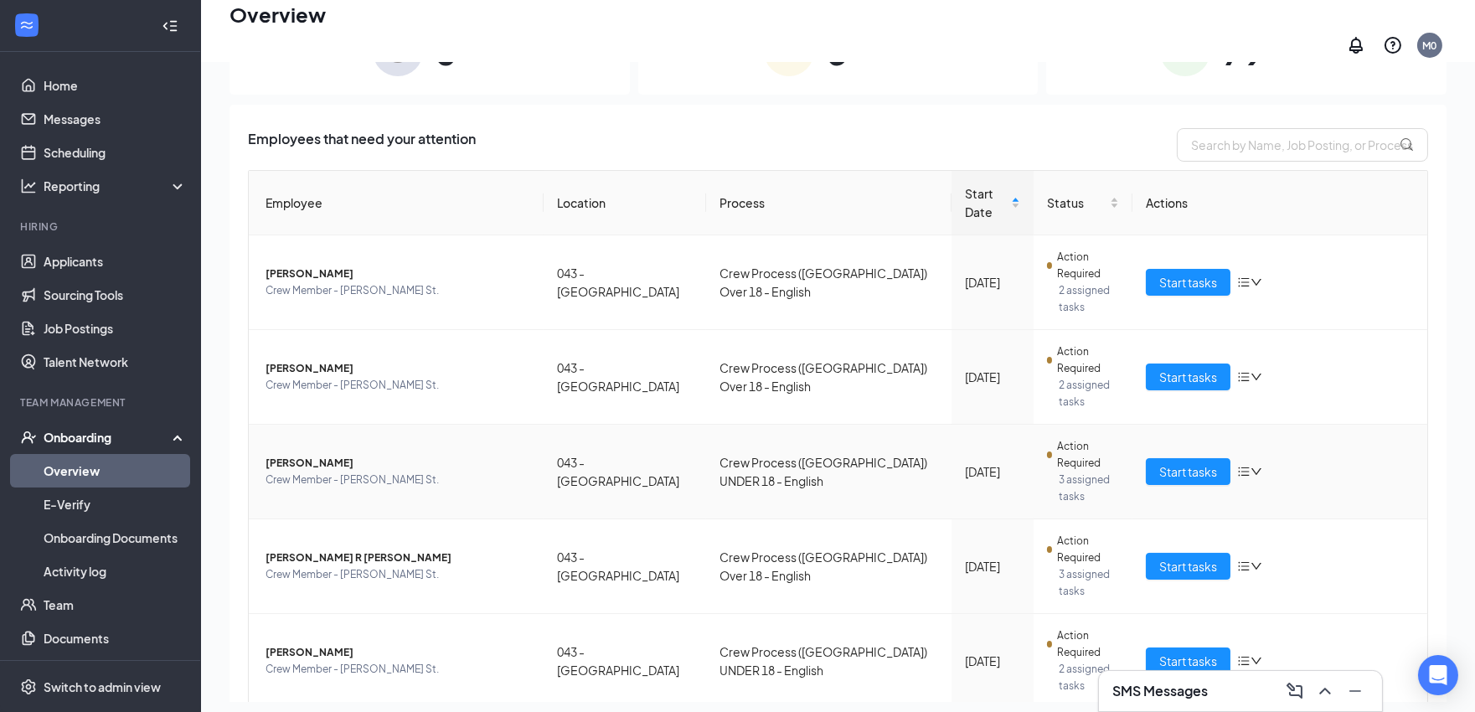
click at [308, 455] on span "Jyquez Ca Lynch" at bounding box center [398, 463] width 265 height 17
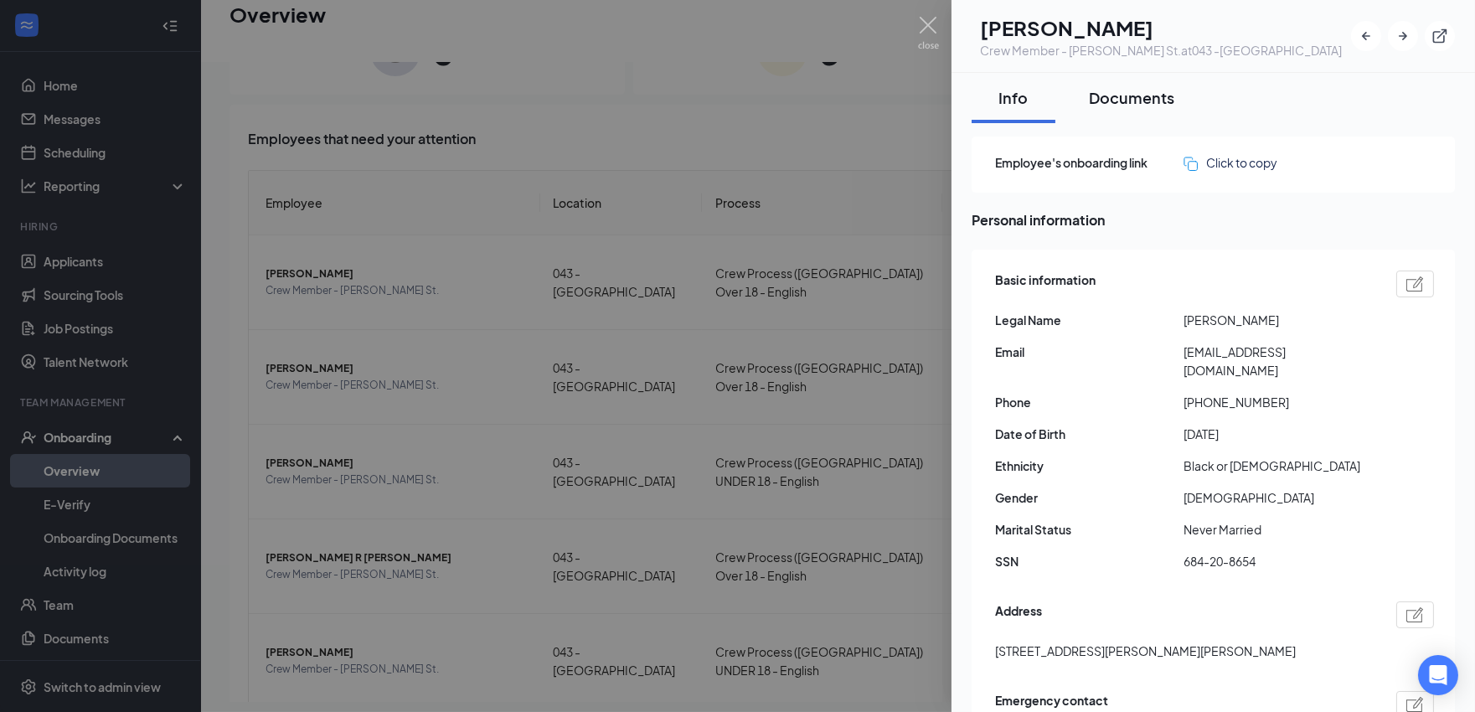
click at [1112, 97] on div "Documents" at bounding box center [1131, 97] width 85 height 21
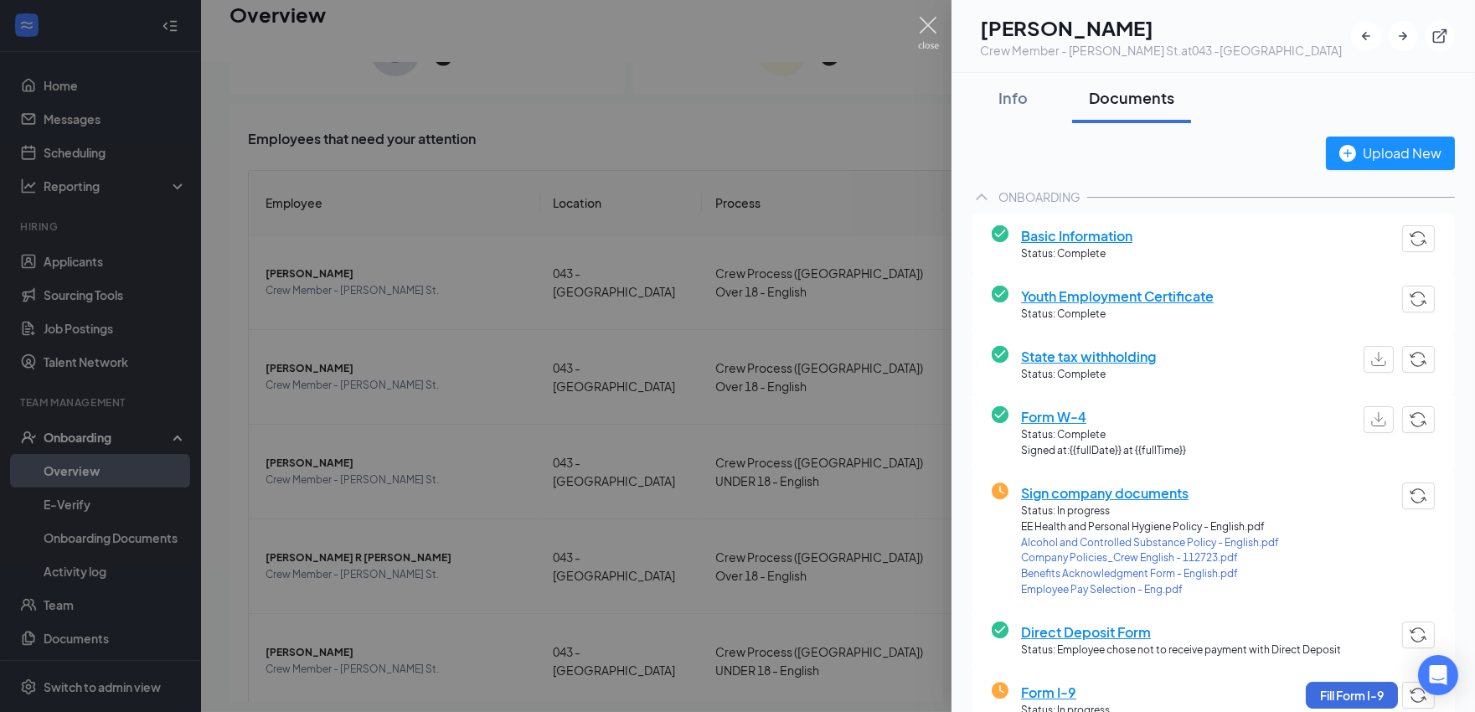
click at [930, 36] on img at bounding box center [928, 33] width 21 height 33
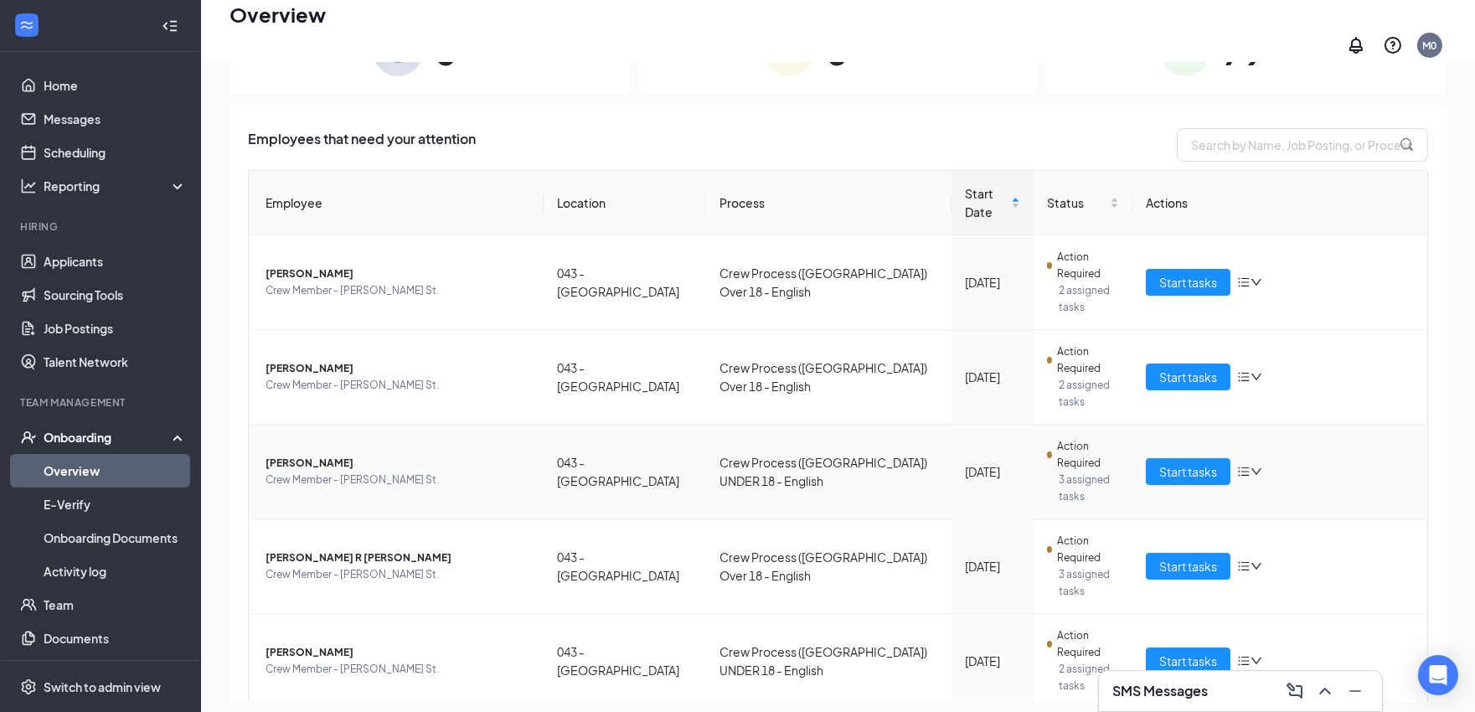
click at [302, 455] on span "Jyquez Ca Lynch" at bounding box center [398, 463] width 265 height 17
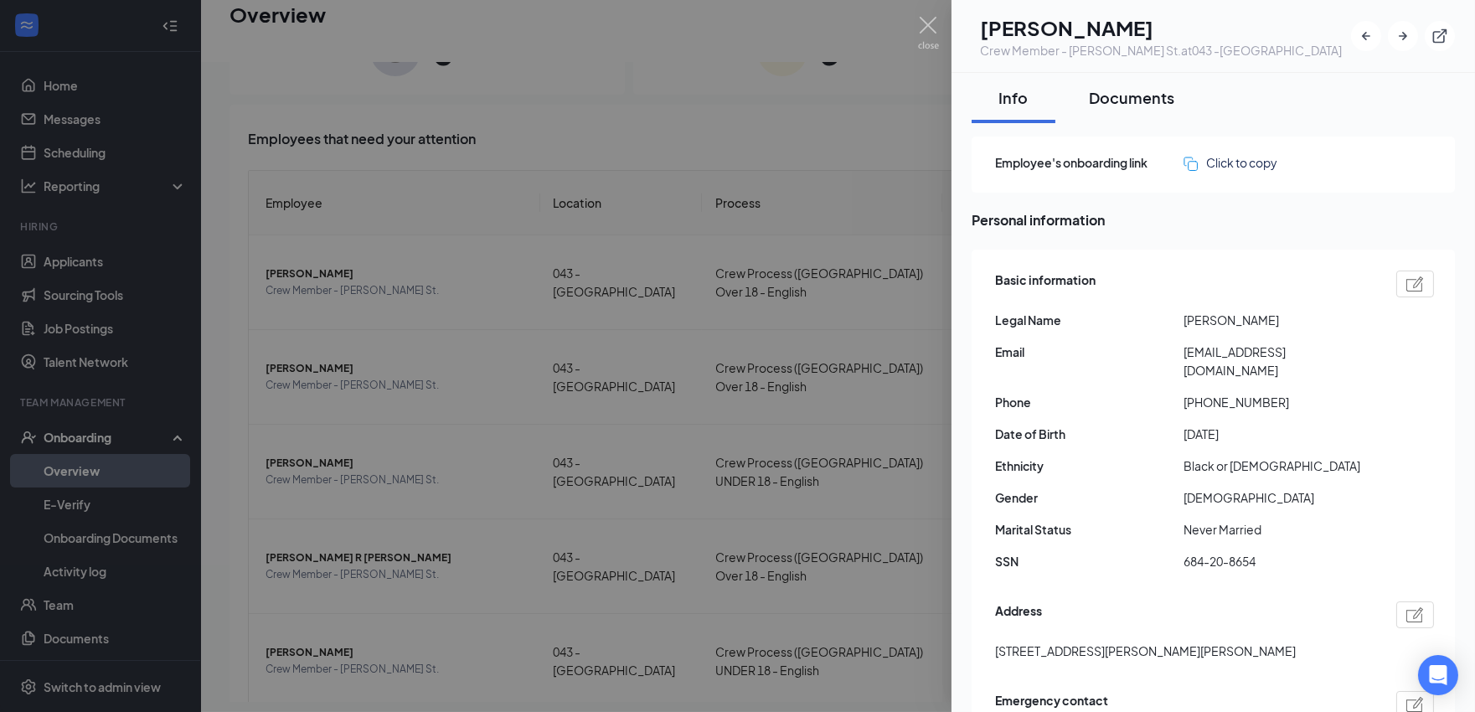
click at [1112, 94] on div "Documents" at bounding box center [1131, 97] width 85 height 21
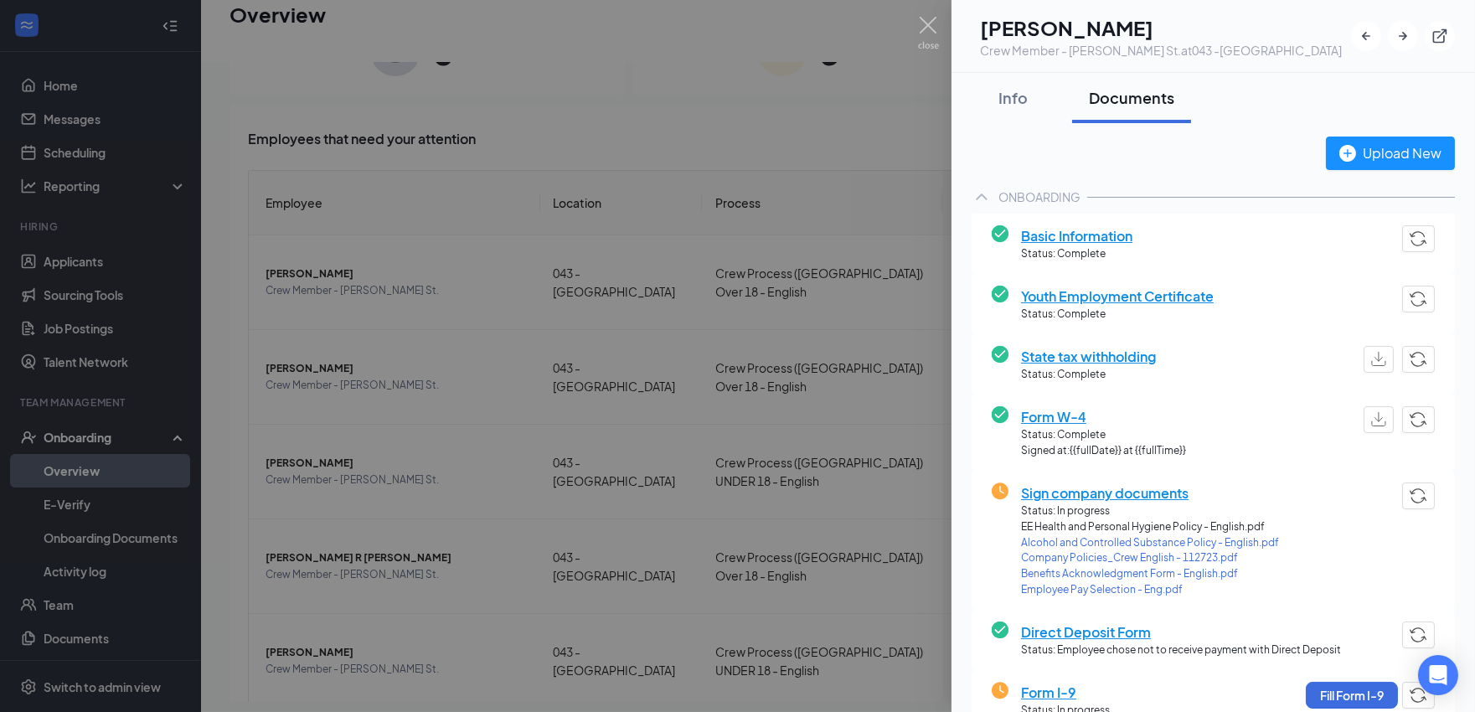
click at [1109, 491] on span "Sign company documents" at bounding box center [1150, 492] width 258 height 21
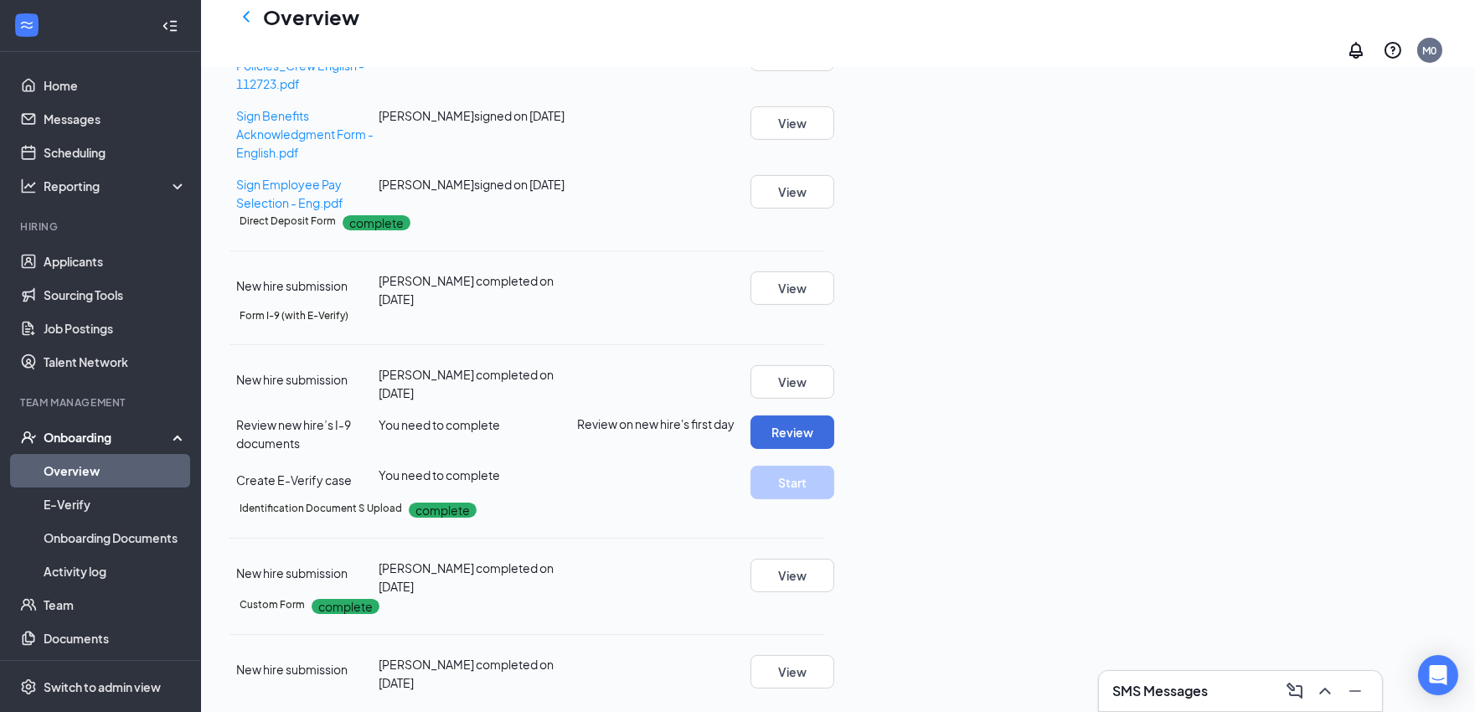
click at [146, 465] on link "Overview" at bounding box center [115, 471] width 143 height 34
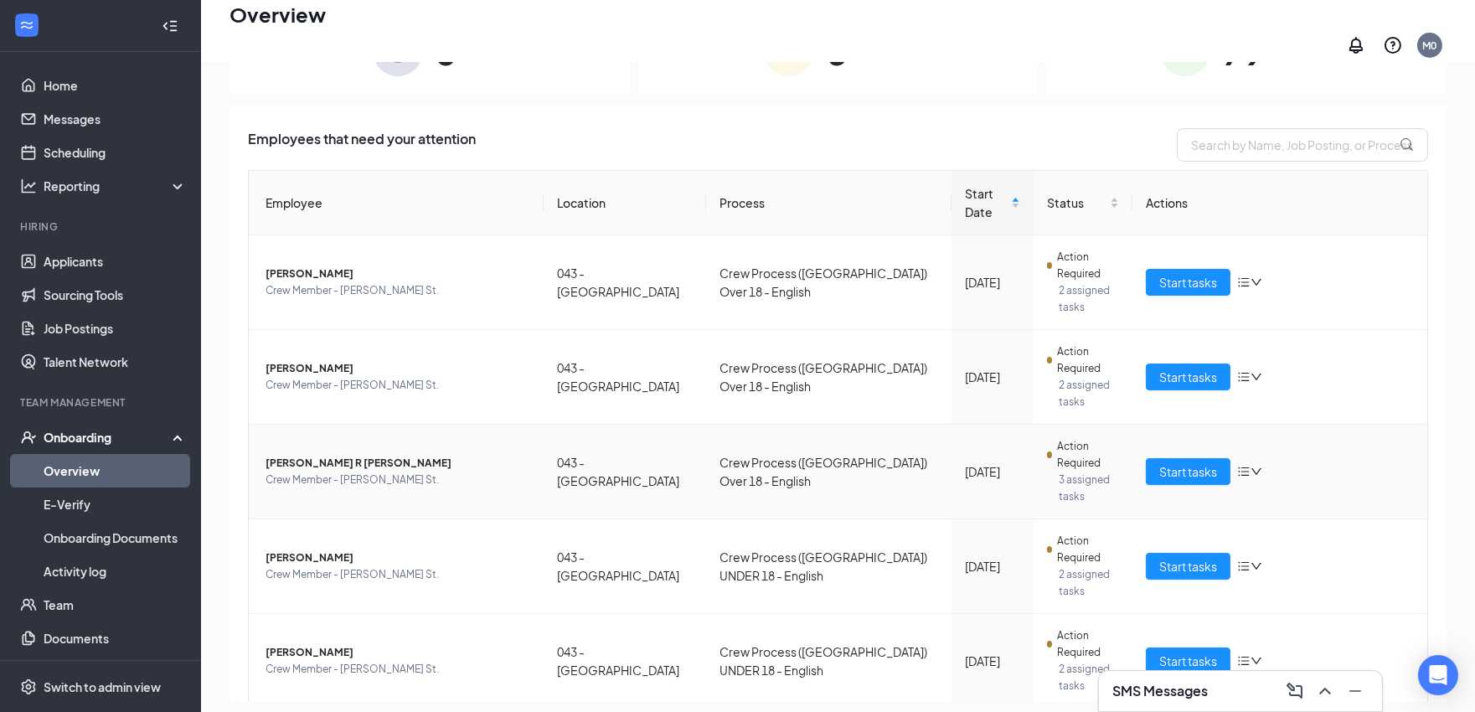
click at [295, 455] on span "Monica R Segundo Llanas" at bounding box center [398, 463] width 265 height 17
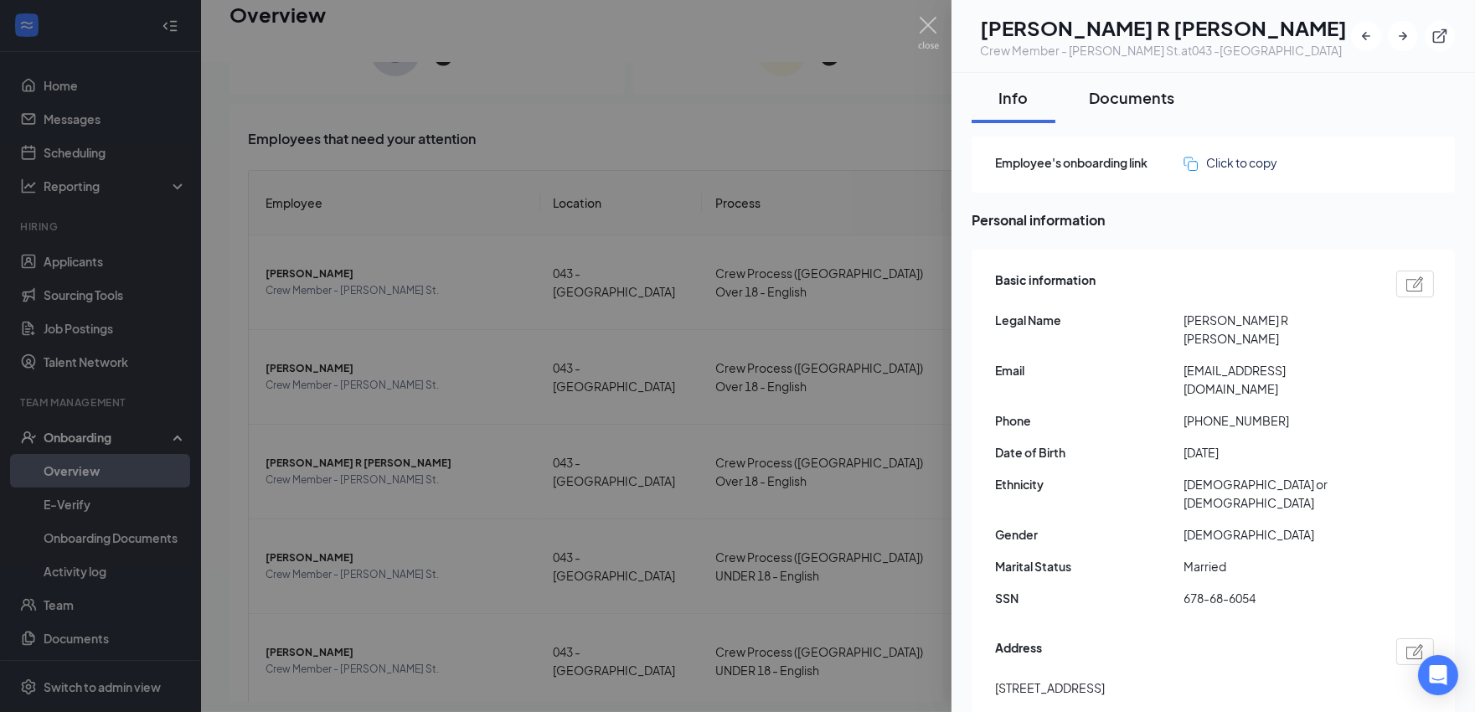
click at [1164, 96] on div "Documents" at bounding box center [1131, 97] width 85 height 21
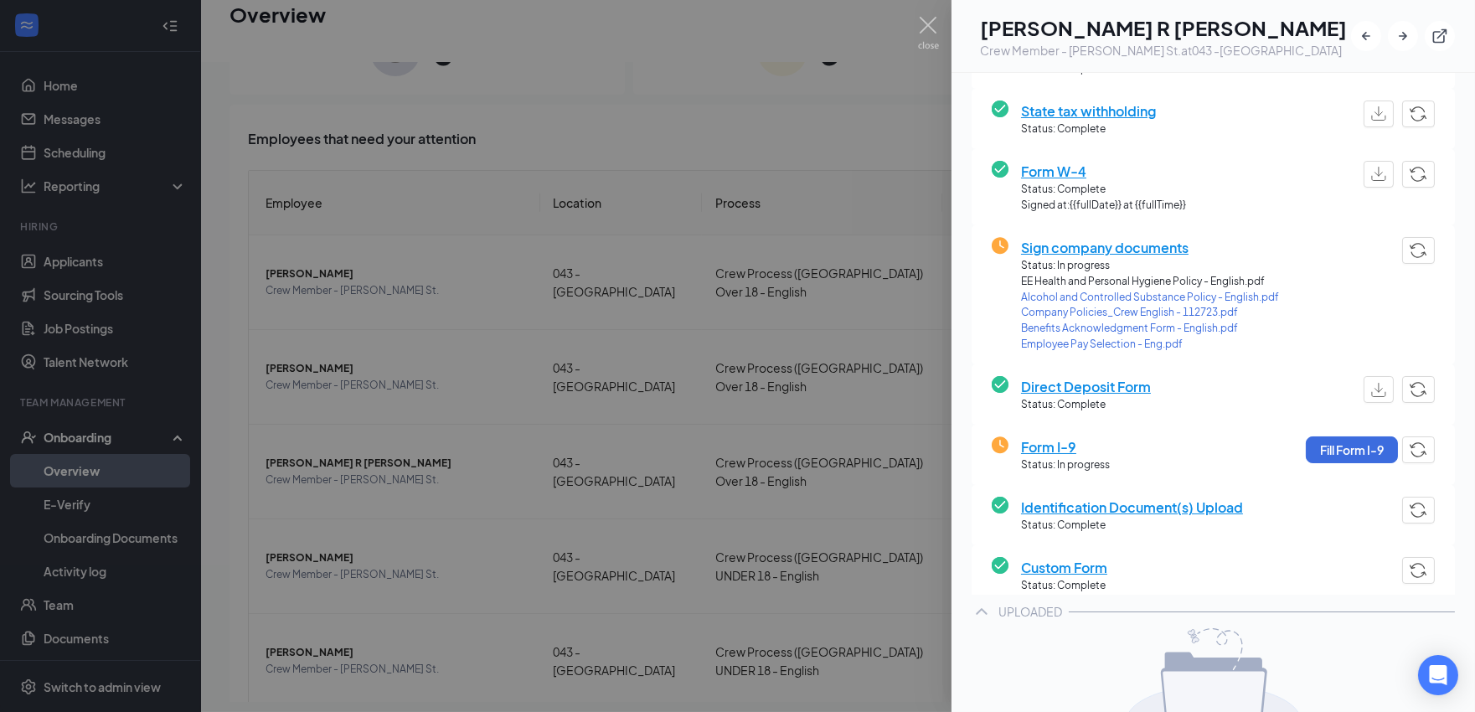
scroll to position [186, 0]
click at [1137, 252] on span "Sign company documents" at bounding box center [1150, 246] width 258 height 21
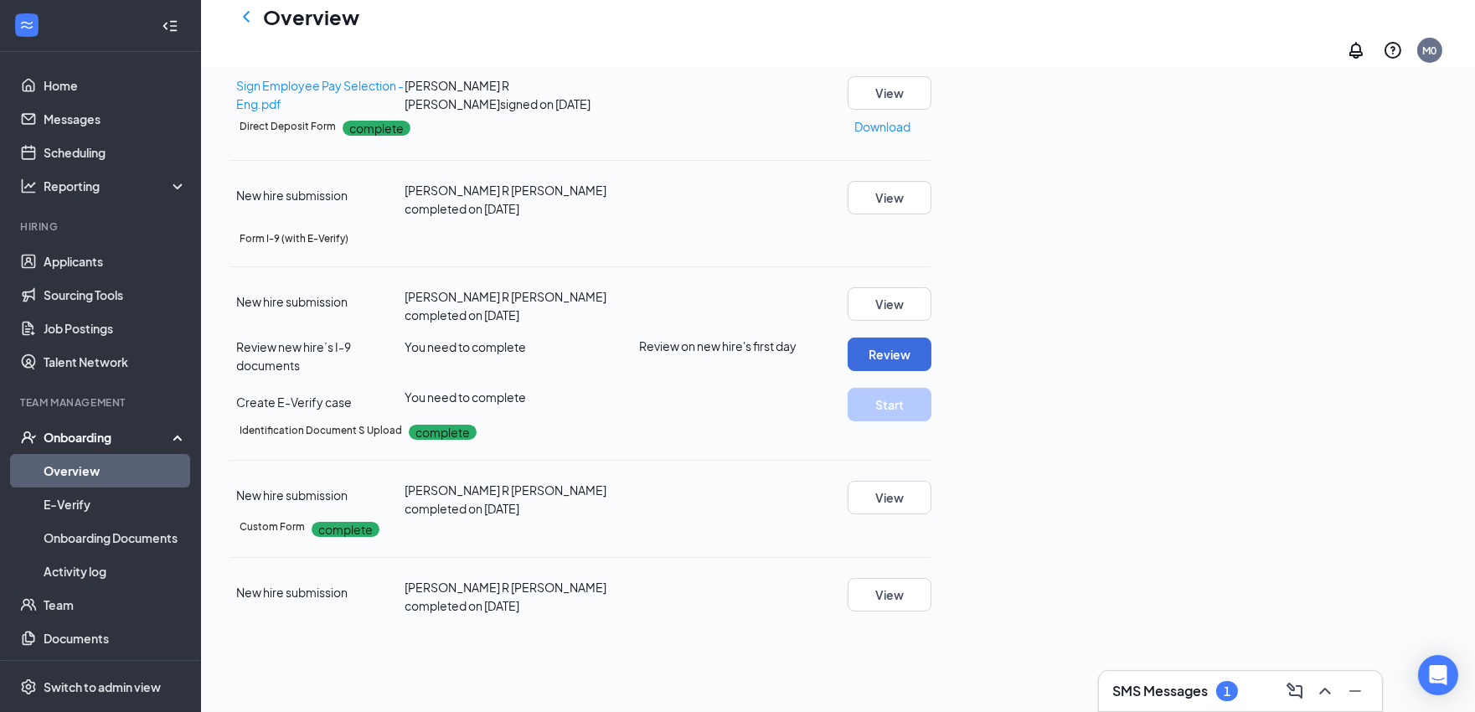
scroll to position [536, 0]
click at [72, 465] on link "Overview" at bounding box center [115, 471] width 143 height 34
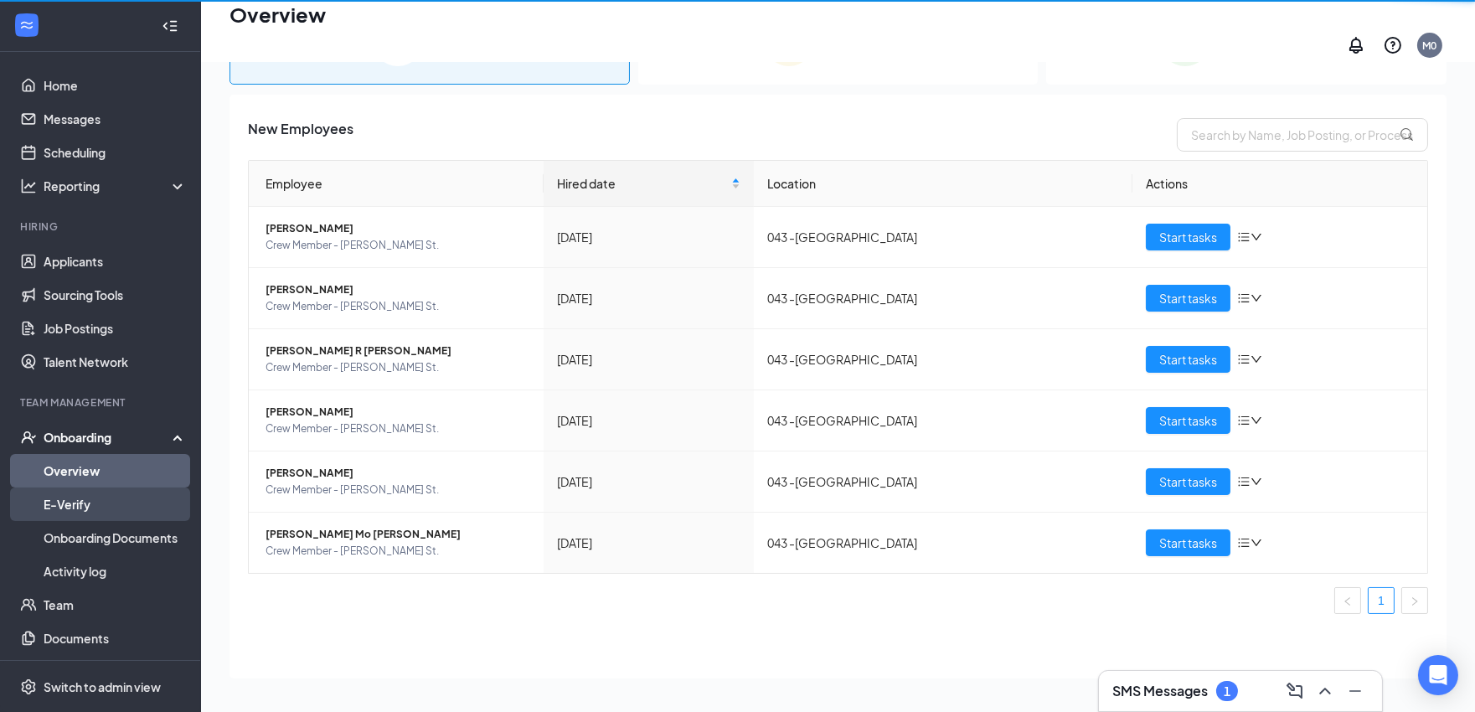
scroll to position [75, 0]
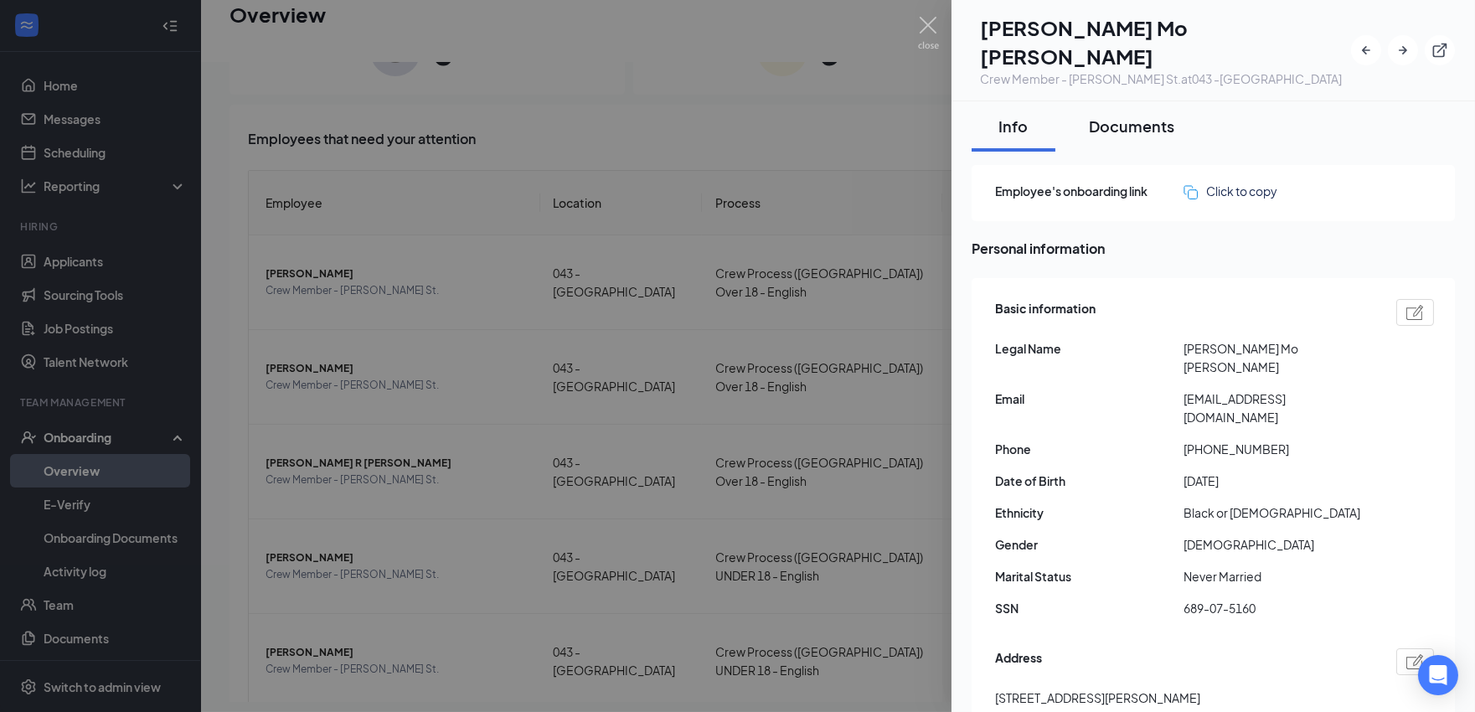
click at [1132, 116] on div "Documents" at bounding box center [1131, 126] width 85 height 21
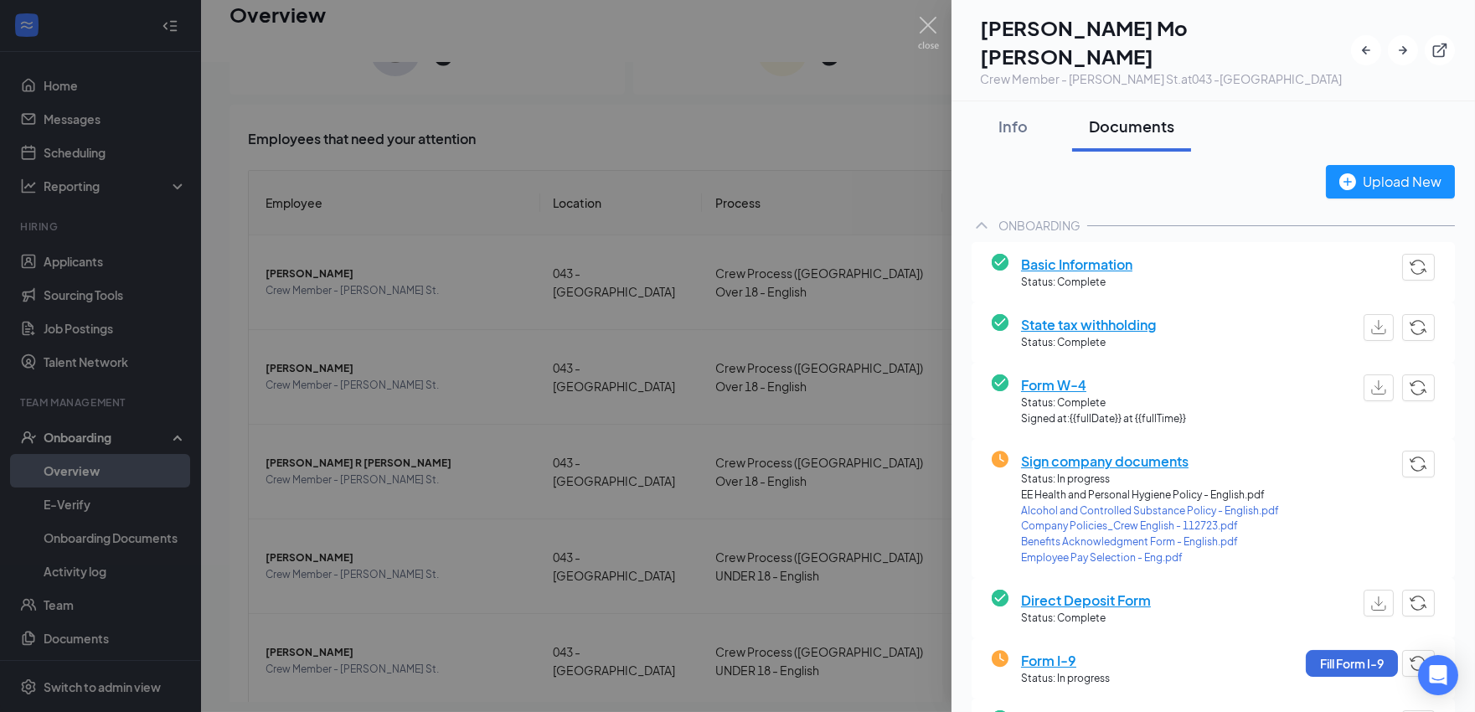
click at [1119, 451] on span "Sign company documents" at bounding box center [1150, 461] width 258 height 21
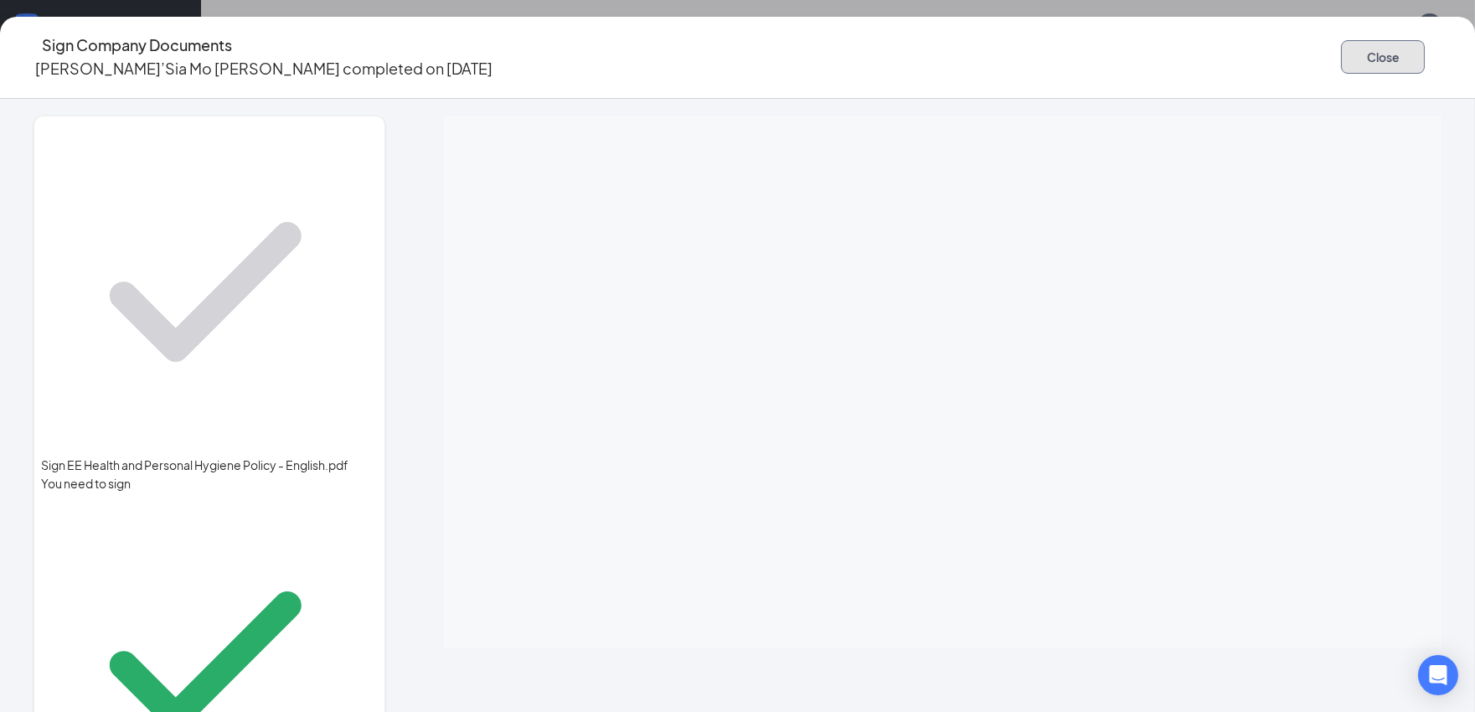
click at [1341, 64] on button "Close" at bounding box center [1383, 57] width 84 height 34
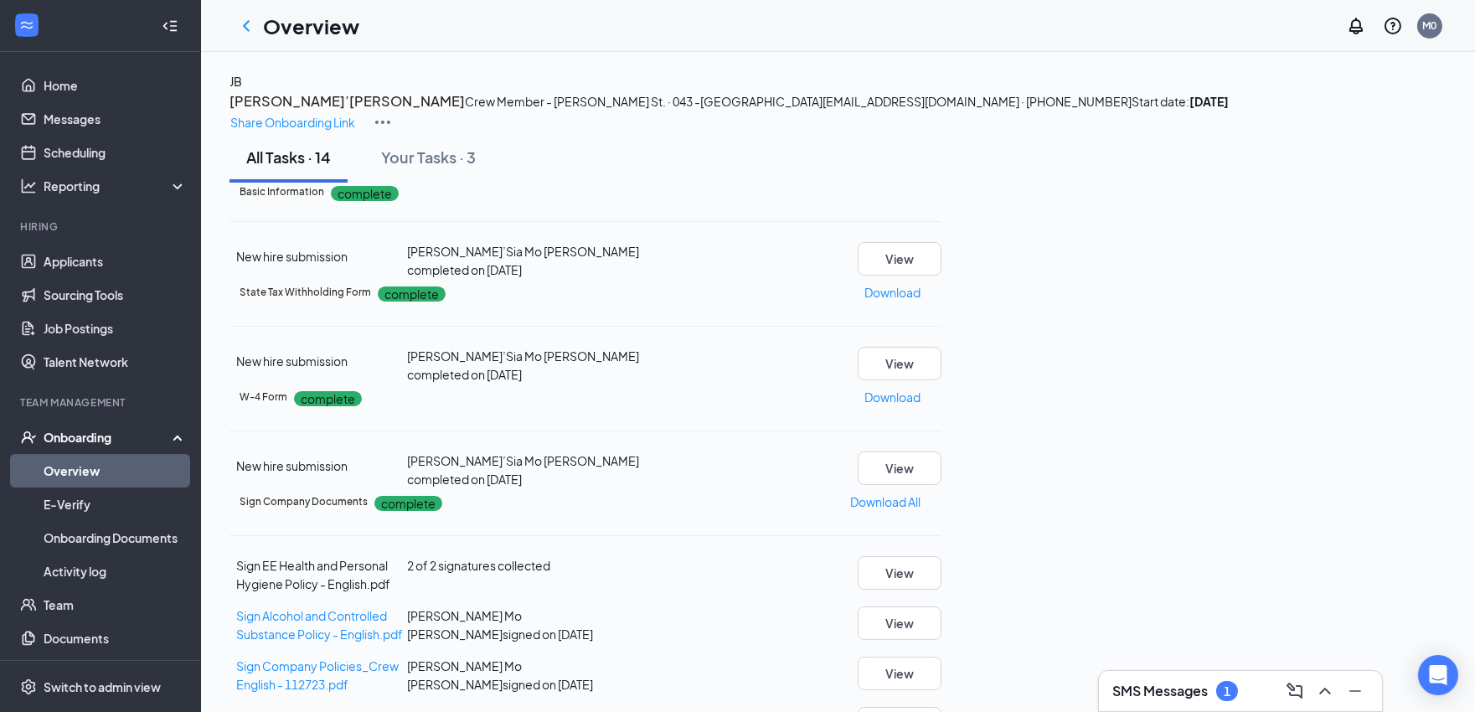
click at [105, 475] on link "Overview" at bounding box center [115, 471] width 143 height 34
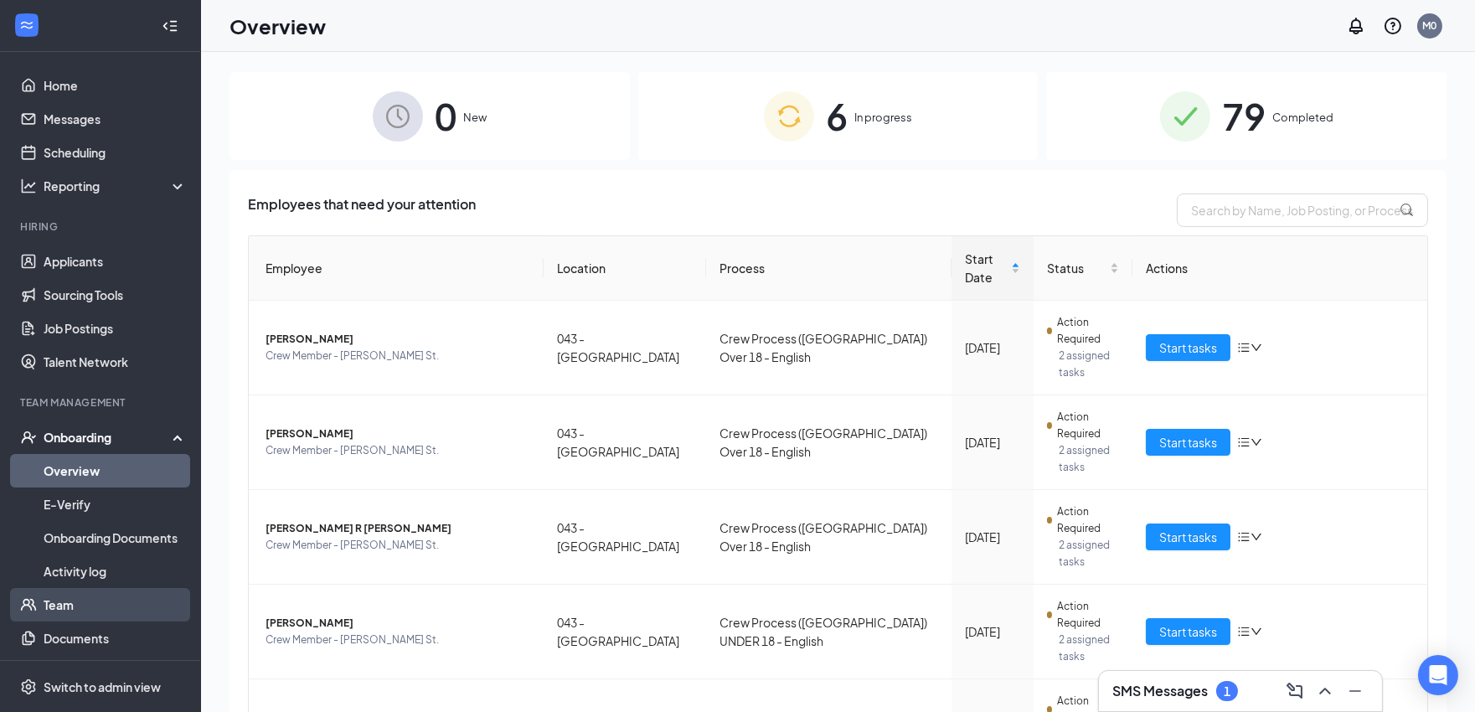
click at [97, 598] on link "Team" at bounding box center [115, 605] width 143 height 34
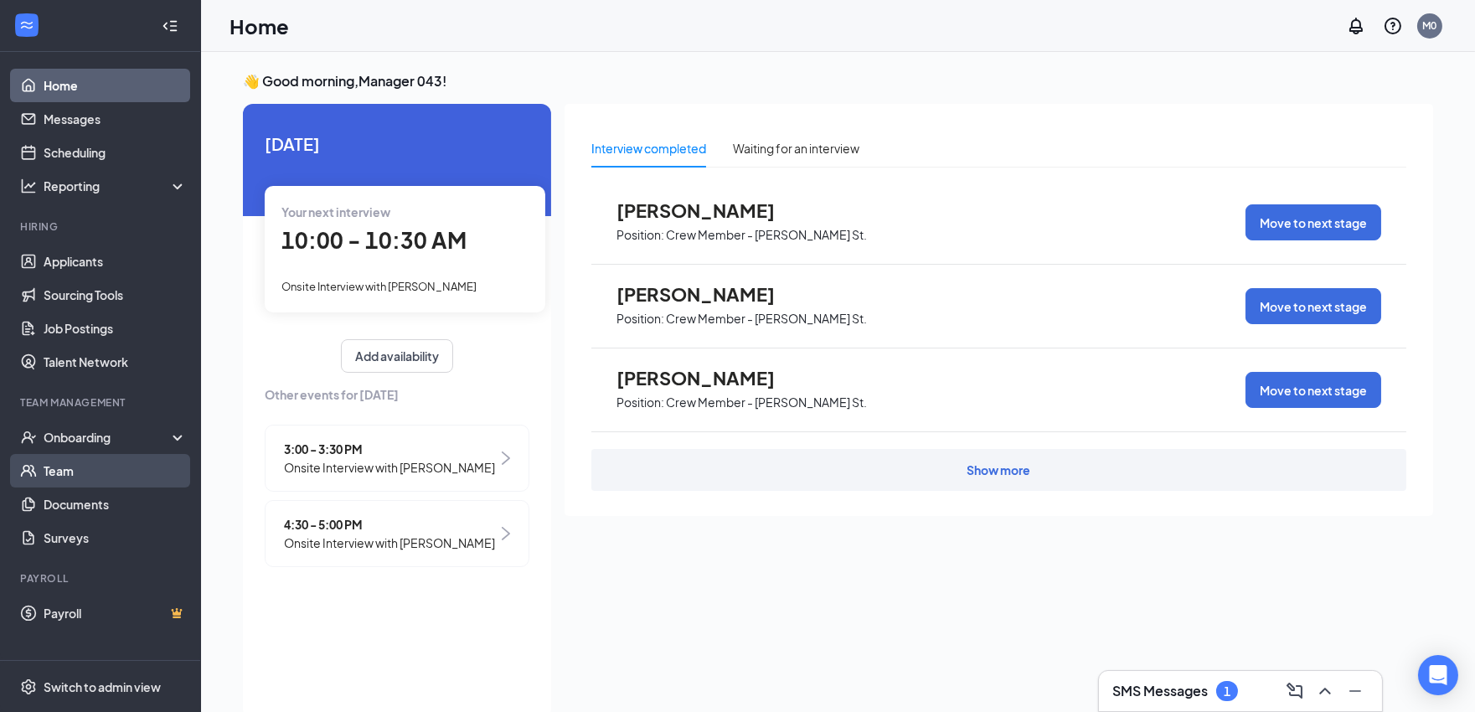
click at [90, 480] on link "Team" at bounding box center [115, 471] width 143 height 34
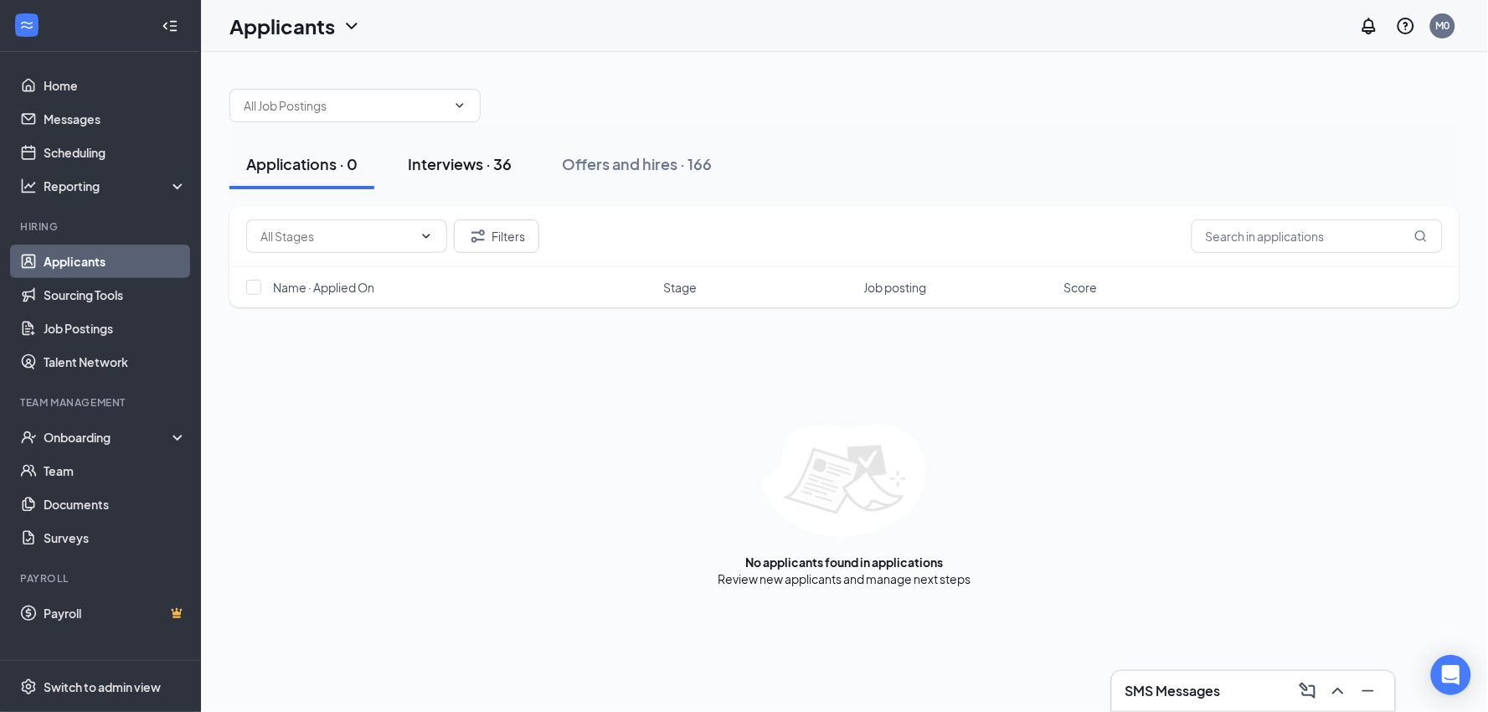
click at [476, 164] on div "Interviews · 36" at bounding box center [460, 163] width 104 height 21
